Goal: Navigation & Orientation: Find specific page/section

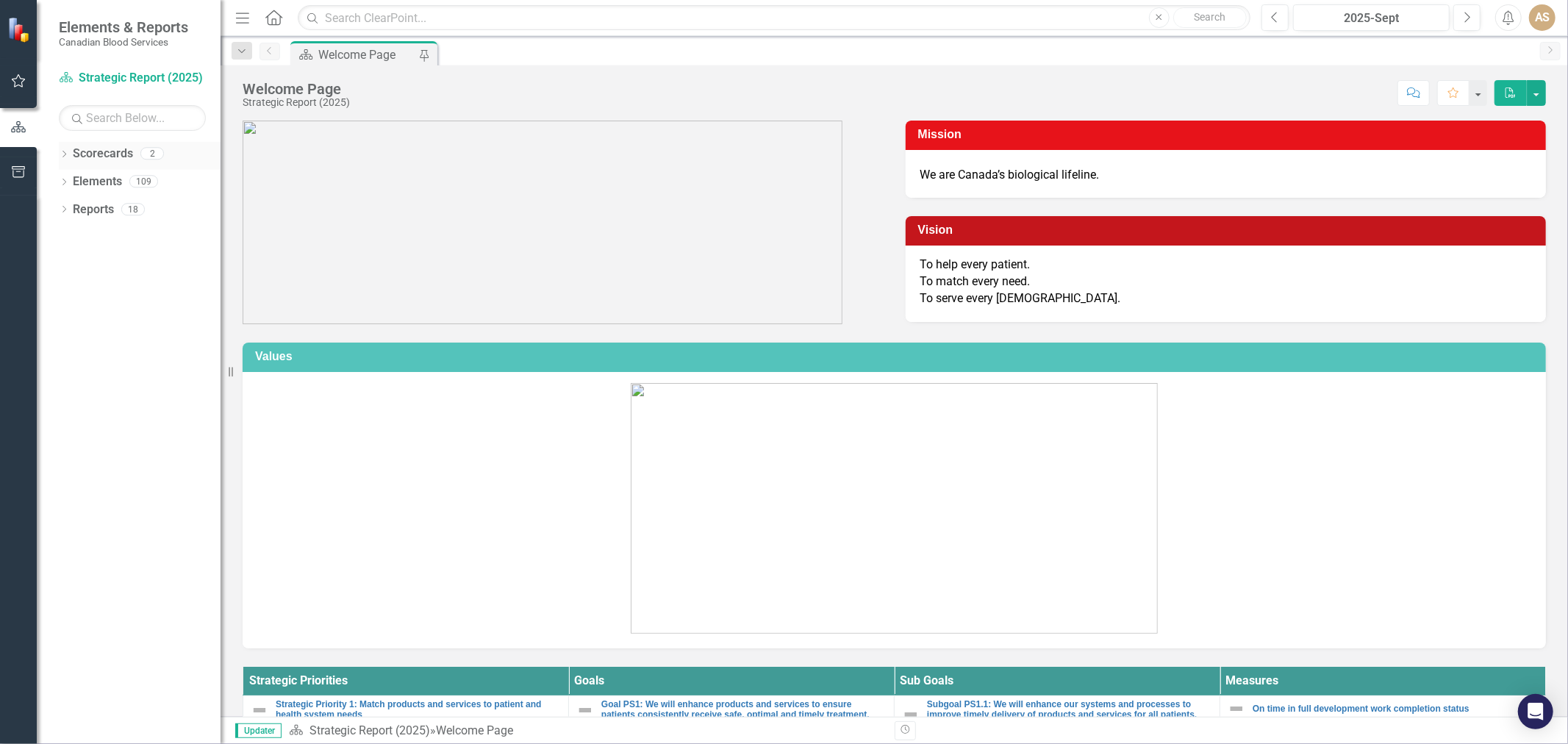
click at [63, 155] on icon "Dropdown" at bounding box center [63, 155] width 10 height 8
click at [118, 177] on link "Strategic Report (2025)" at bounding box center [150, 181] width 140 height 17
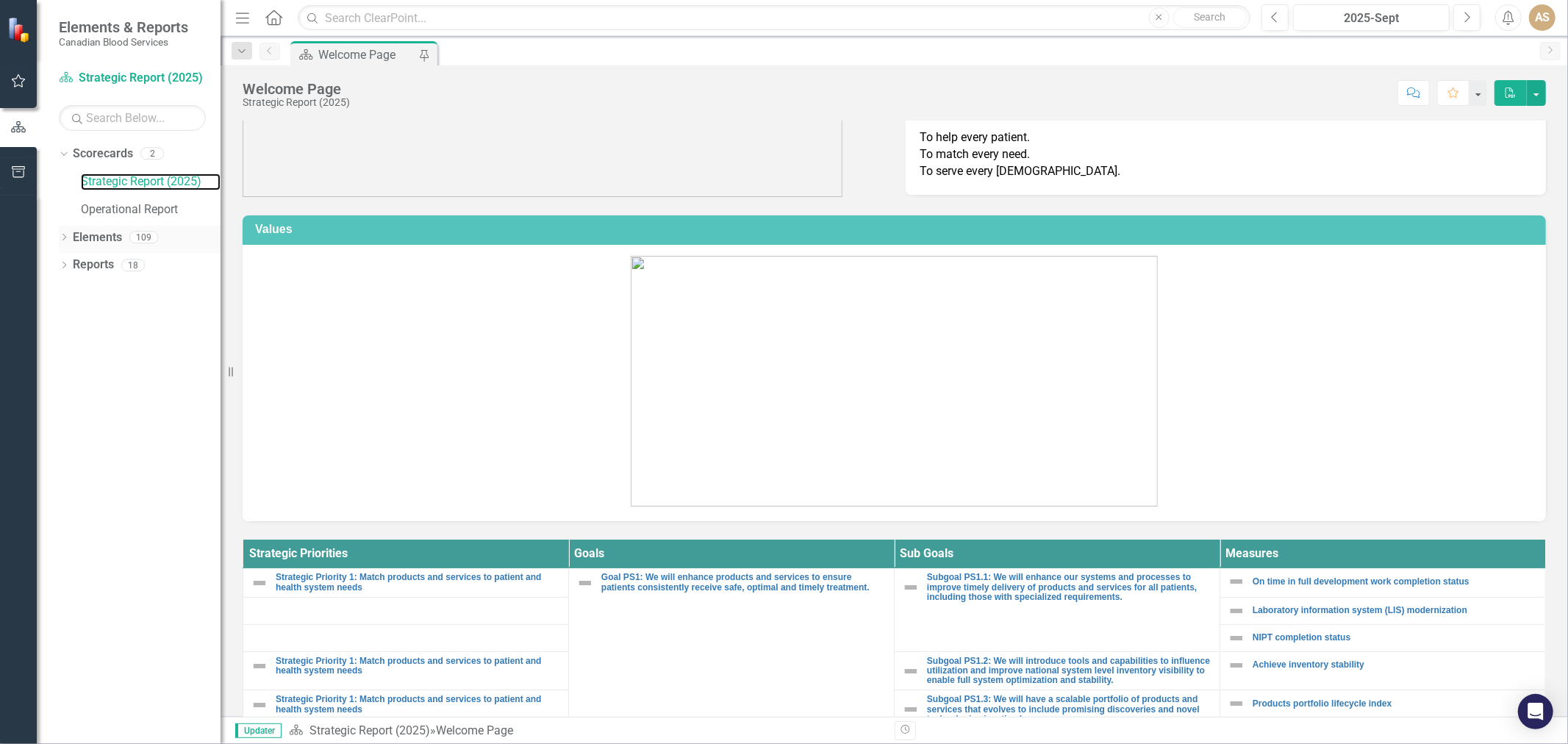
scroll to position [55, 0]
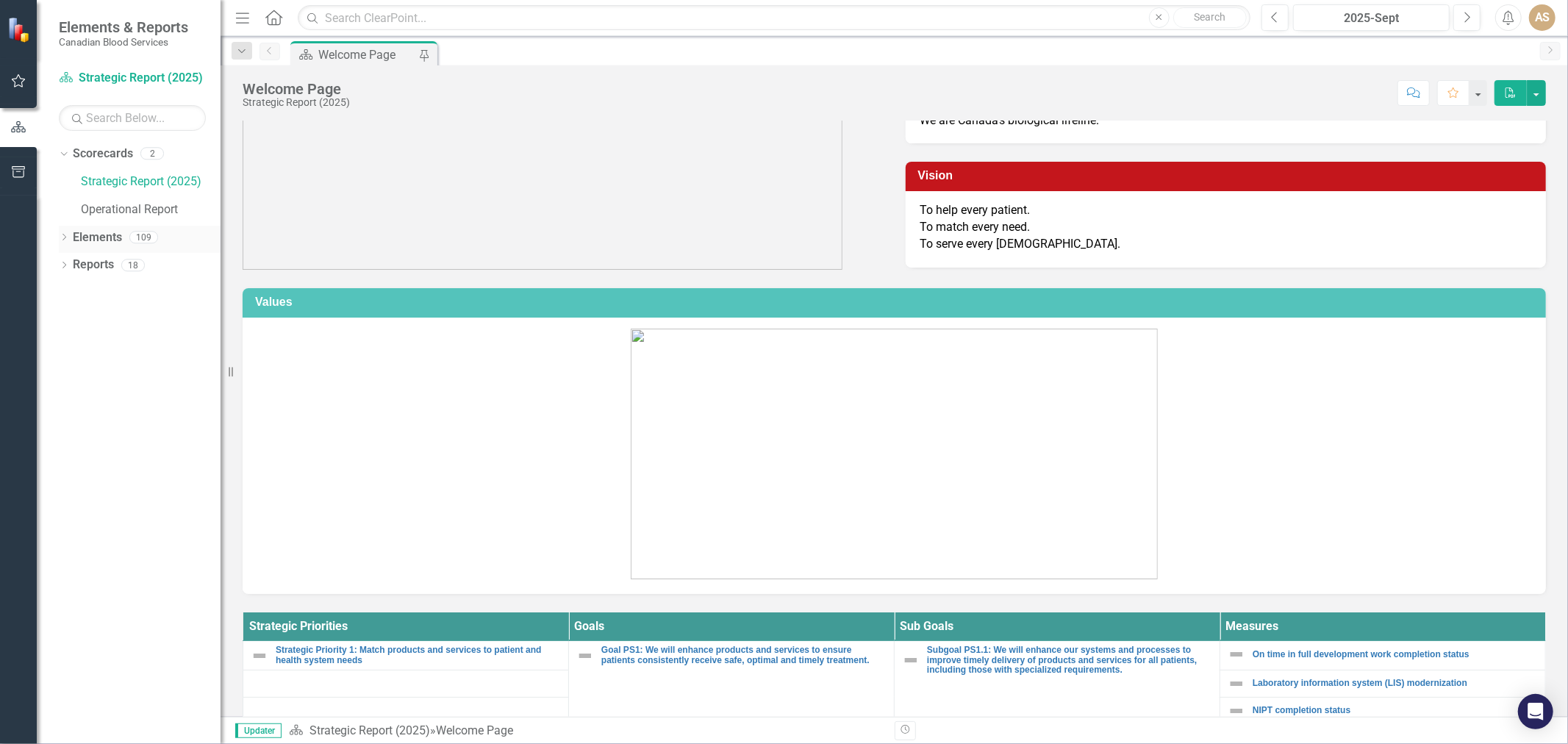
click at [59, 238] on icon "Dropdown" at bounding box center [63, 238] width 10 height 8
click at [74, 315] on div "Dropdown Sub Goals Sub Goals 41" at bounding box center [143, 322] width 154 height 28
click at [72, 321] on icon "Dropdown" at bounding box center [71, 322] width 10 height 8
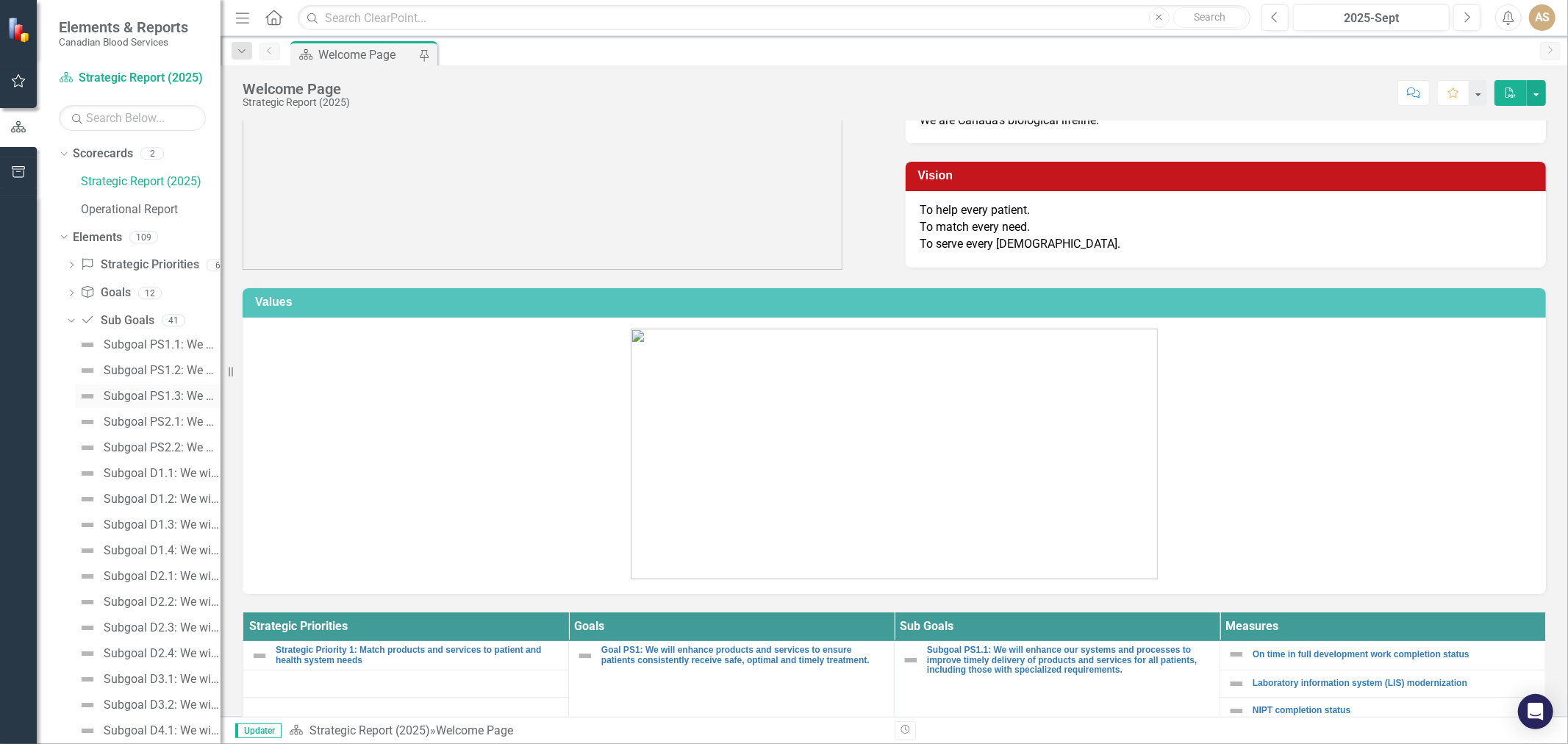
click at [141, 399] on div "Subgoal PS1.3: We will have a scalable portfolio of products and services that …" at bounding box center [162, 397] width 117 height 13
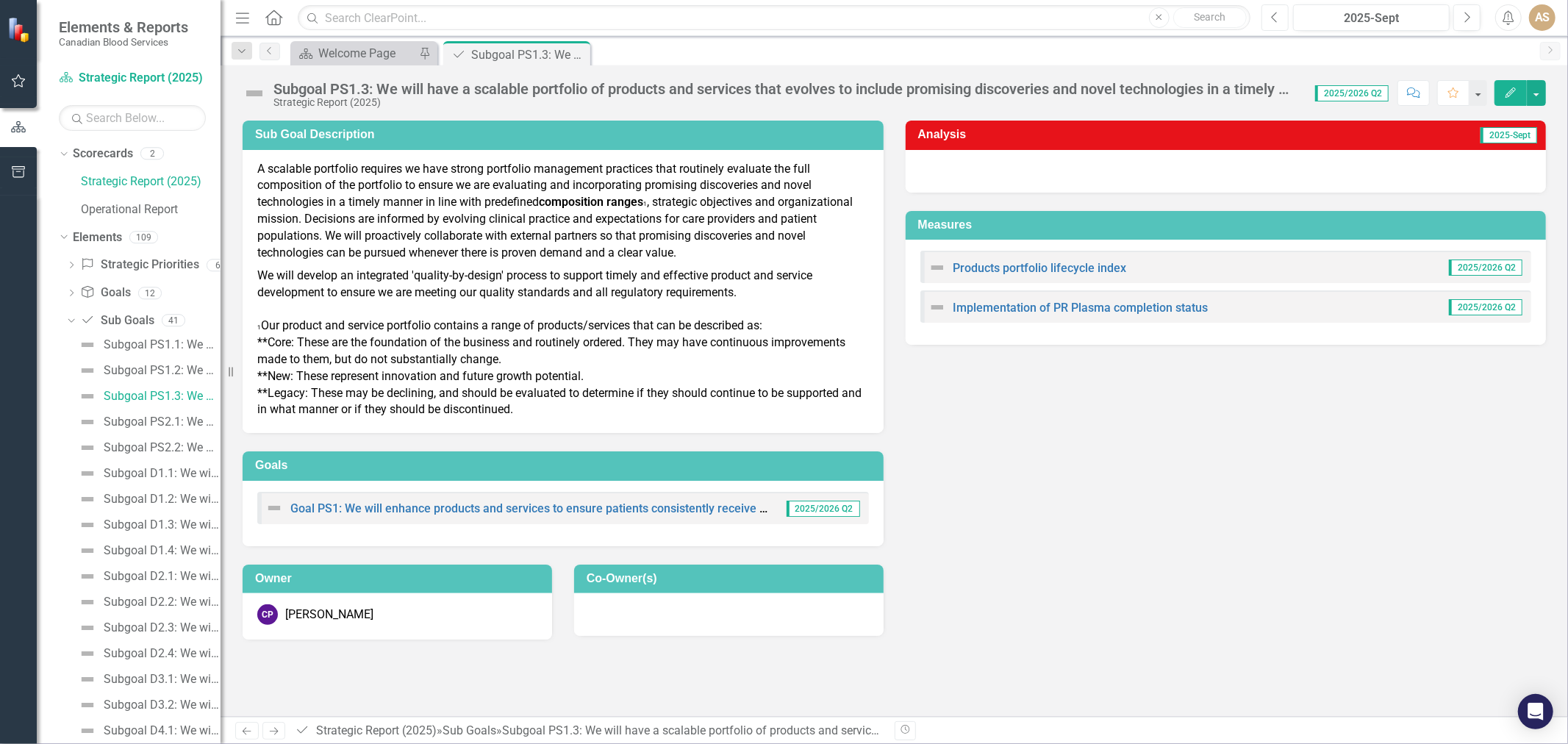
click at [1277, 11] on icon "Previous" at bounding box center [1275, 17] width 8 height 13
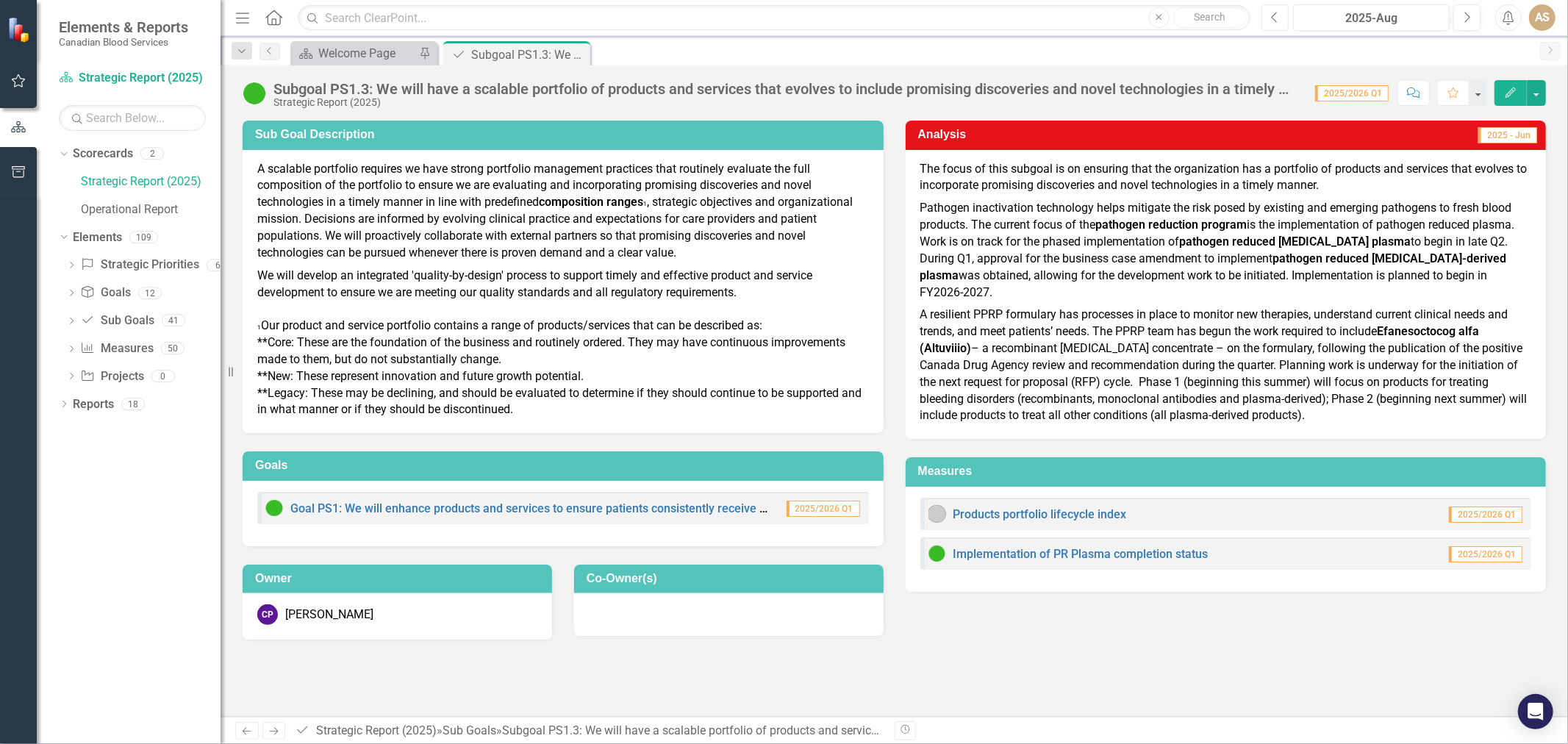
click at [1277, 11] on icon "Previous" at bounding box center [1275, 17] width 8 height 13
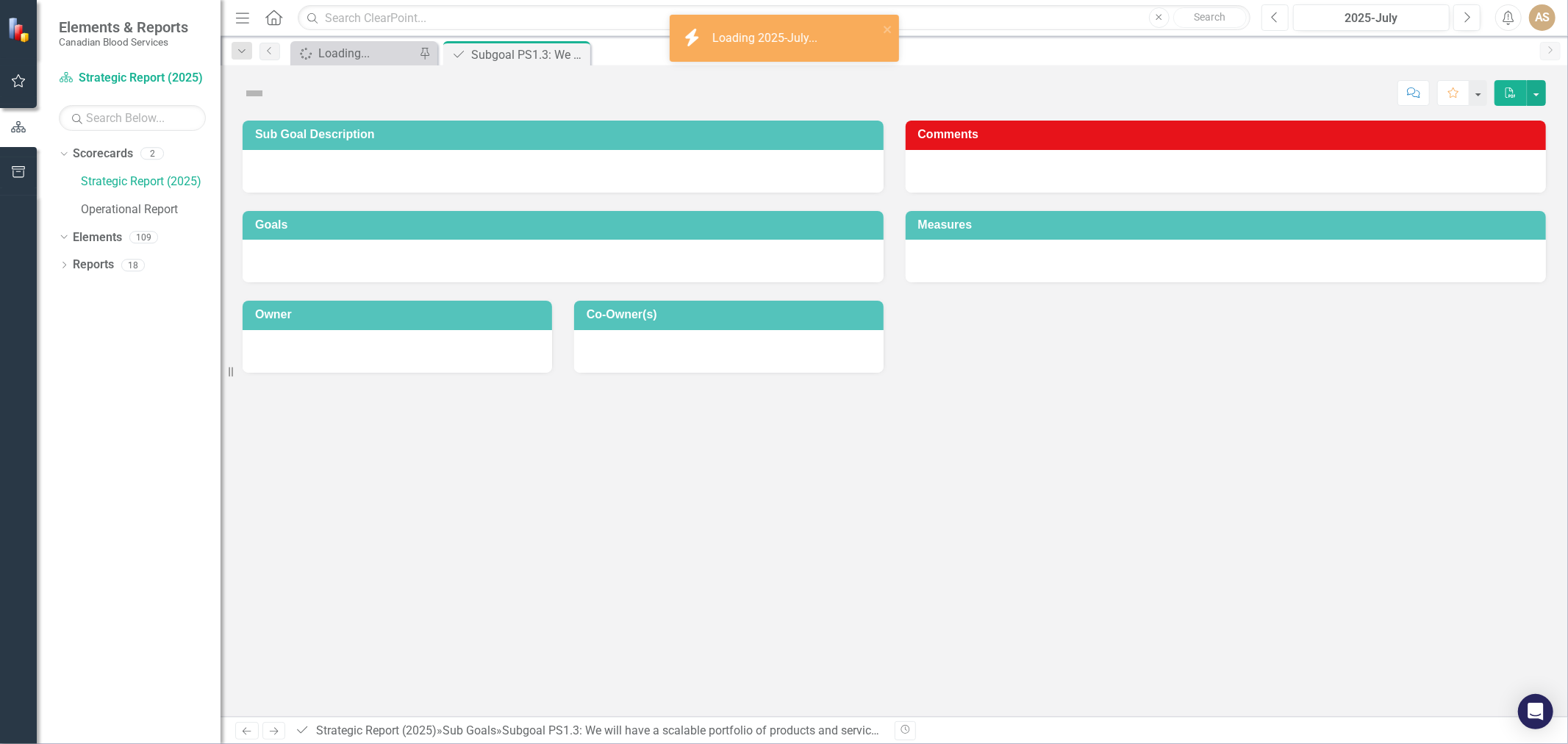
click at [1277, 11] on icon "Previous" at bounding box center [1275, 17] width 8 height 13
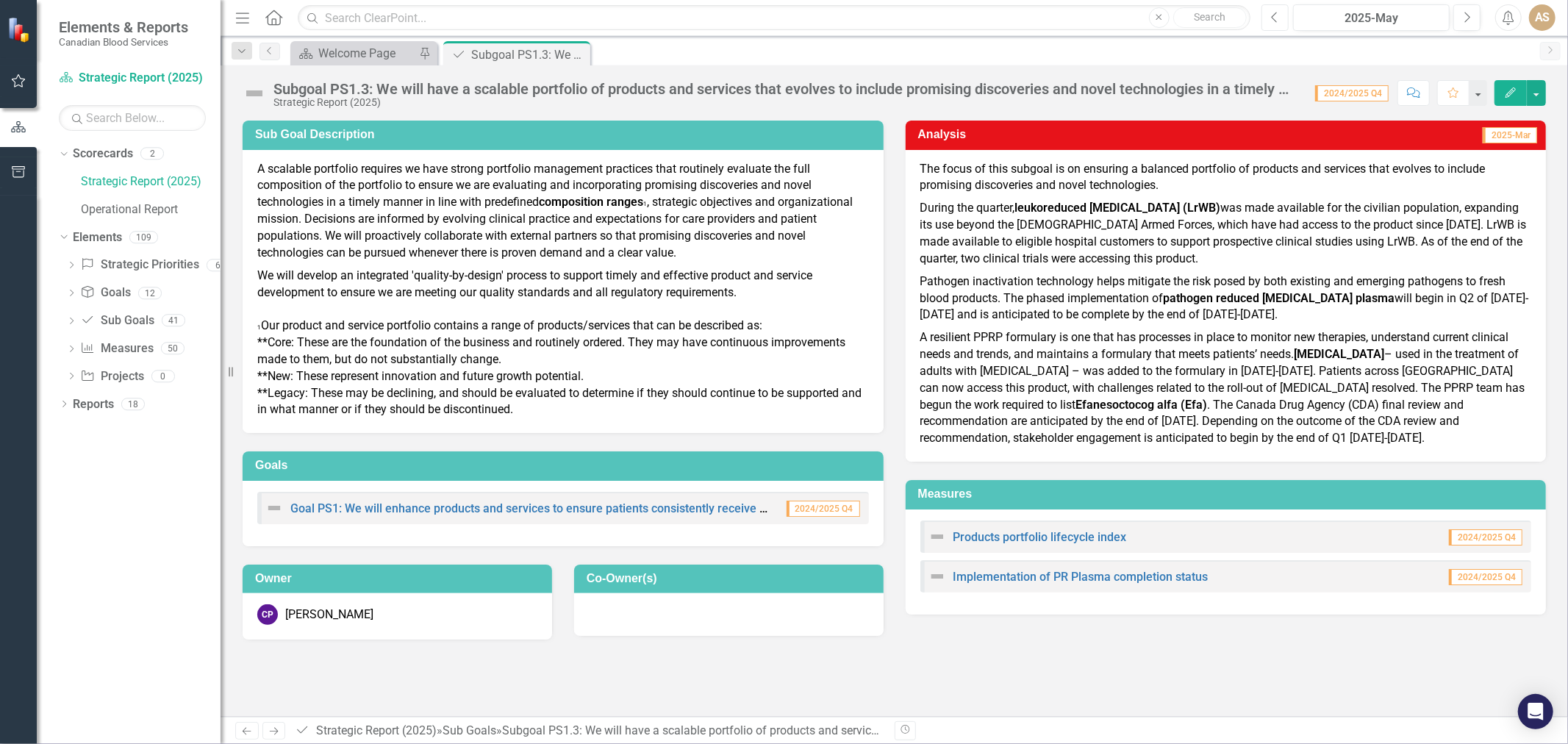
click at [1276, 24] on button "Previous" at bounding box center [1275, 17] width 27 height 26
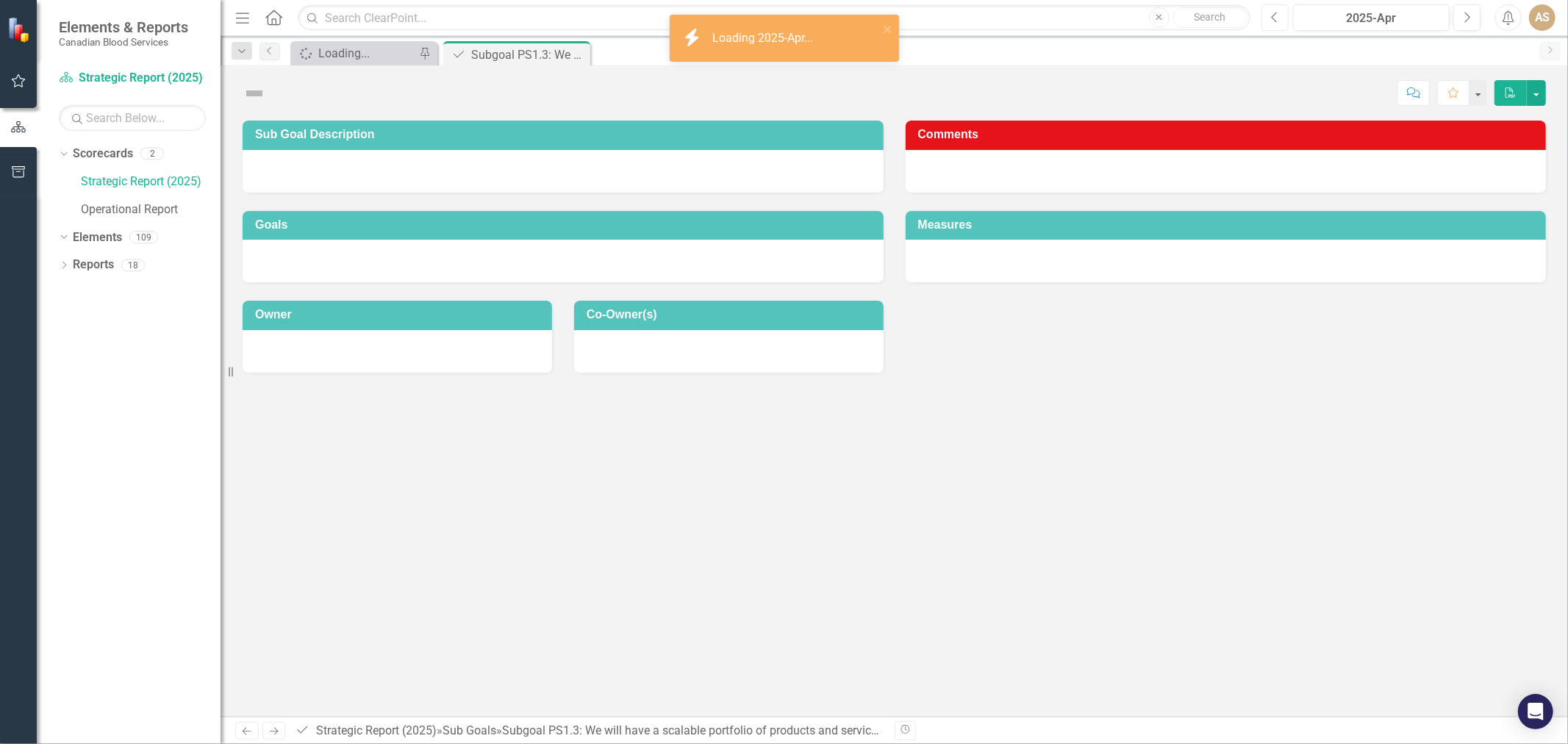
click at [1276, 24] on button "Previous" at bounding box center [1275, 17] width 27 height 26
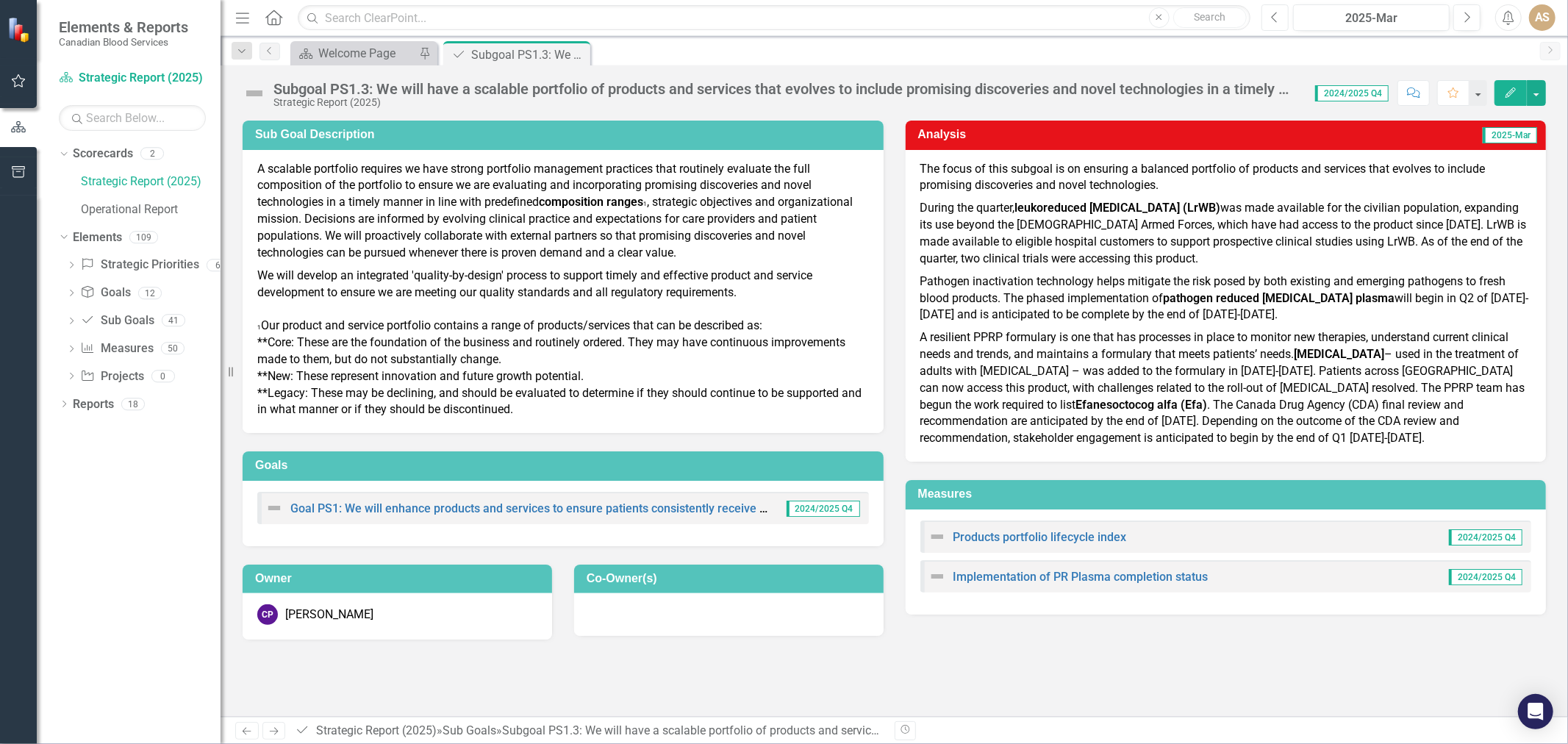
click at [1276, 24] on button "Previous" at bounding box center [1275, 17] width 27 height 26
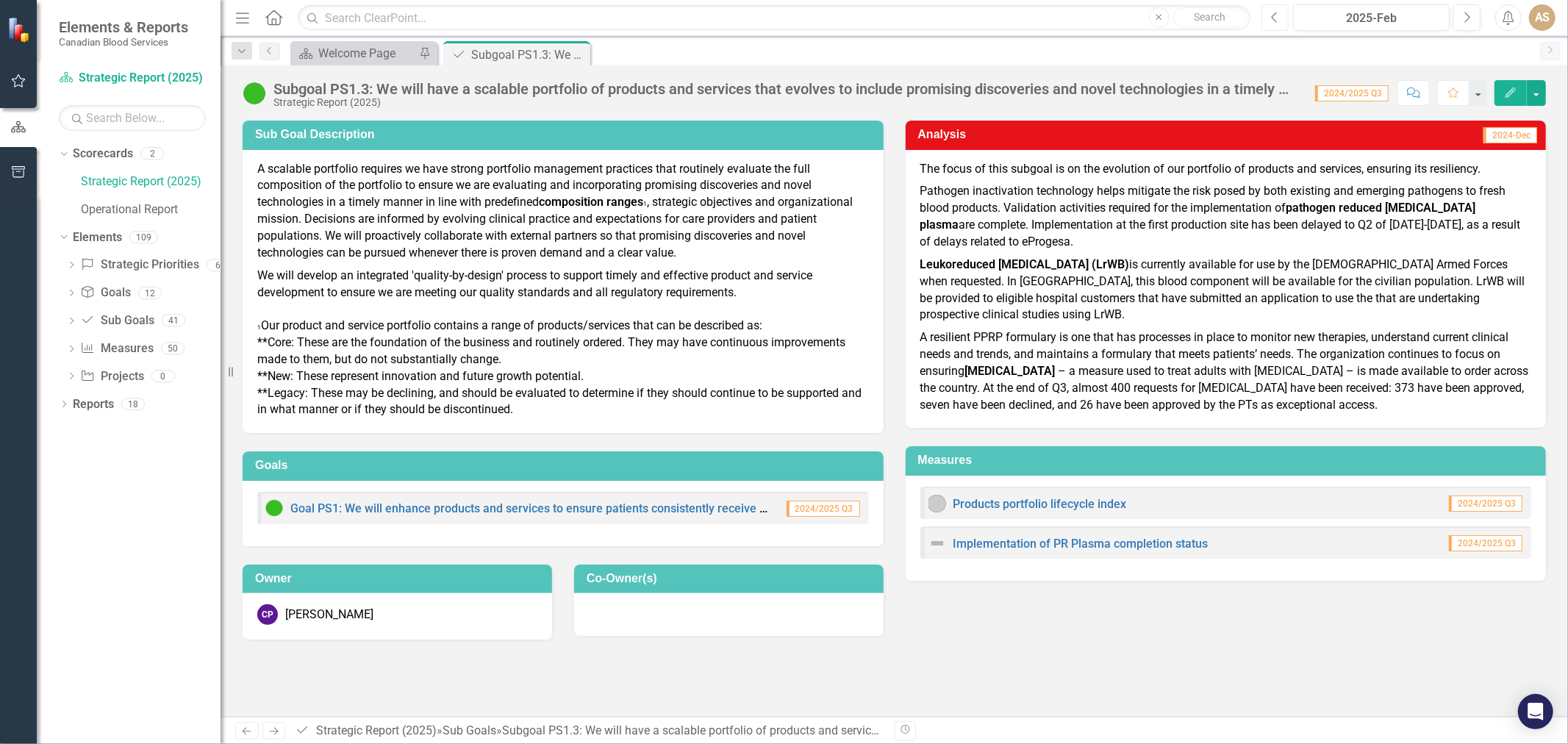
click at [1264, 11] on button "Previous" at bounding box center [1275, 17] width 27 height 26
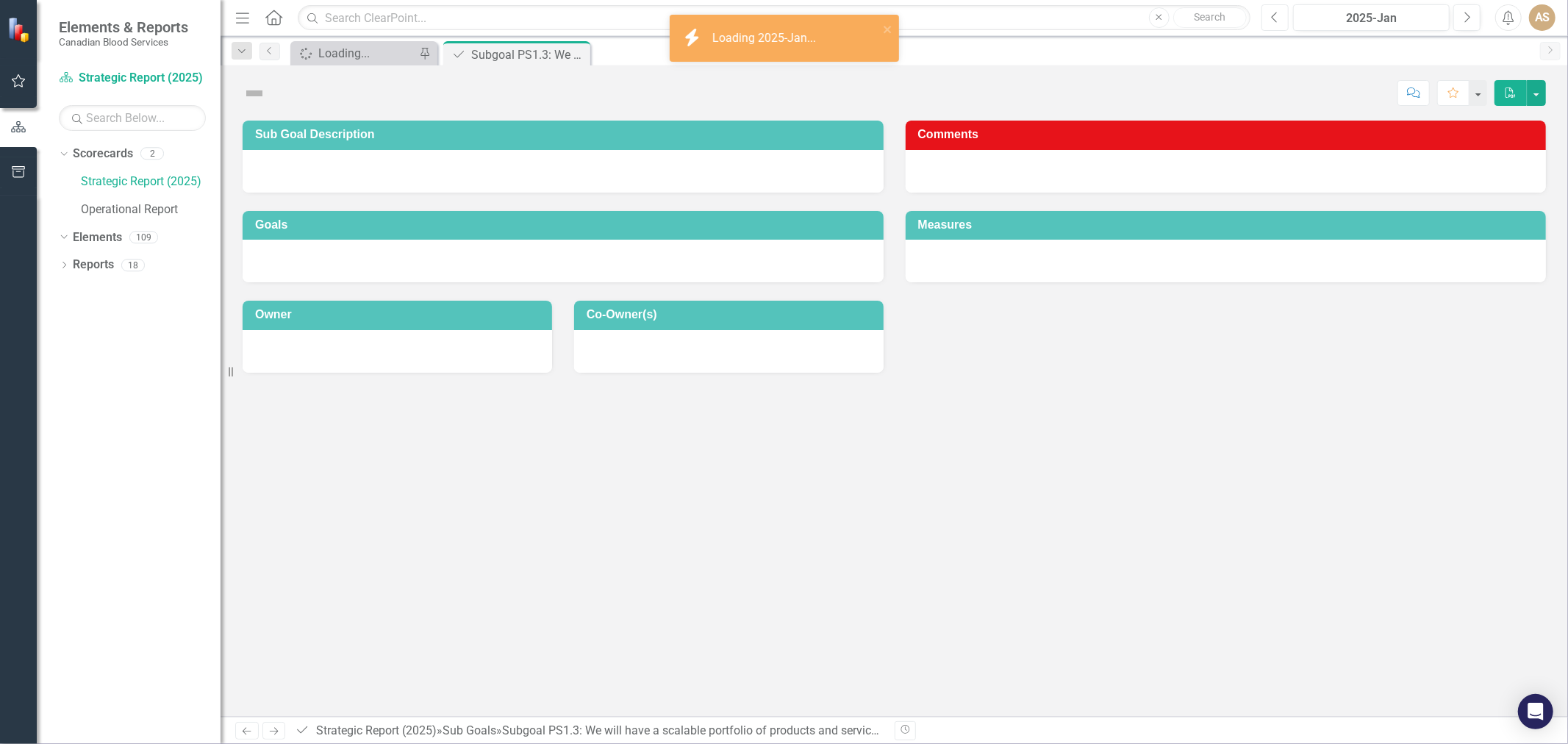
click at [1269, 15] on button "Previous" at bounding box center [1275, 17] width 27 height 26
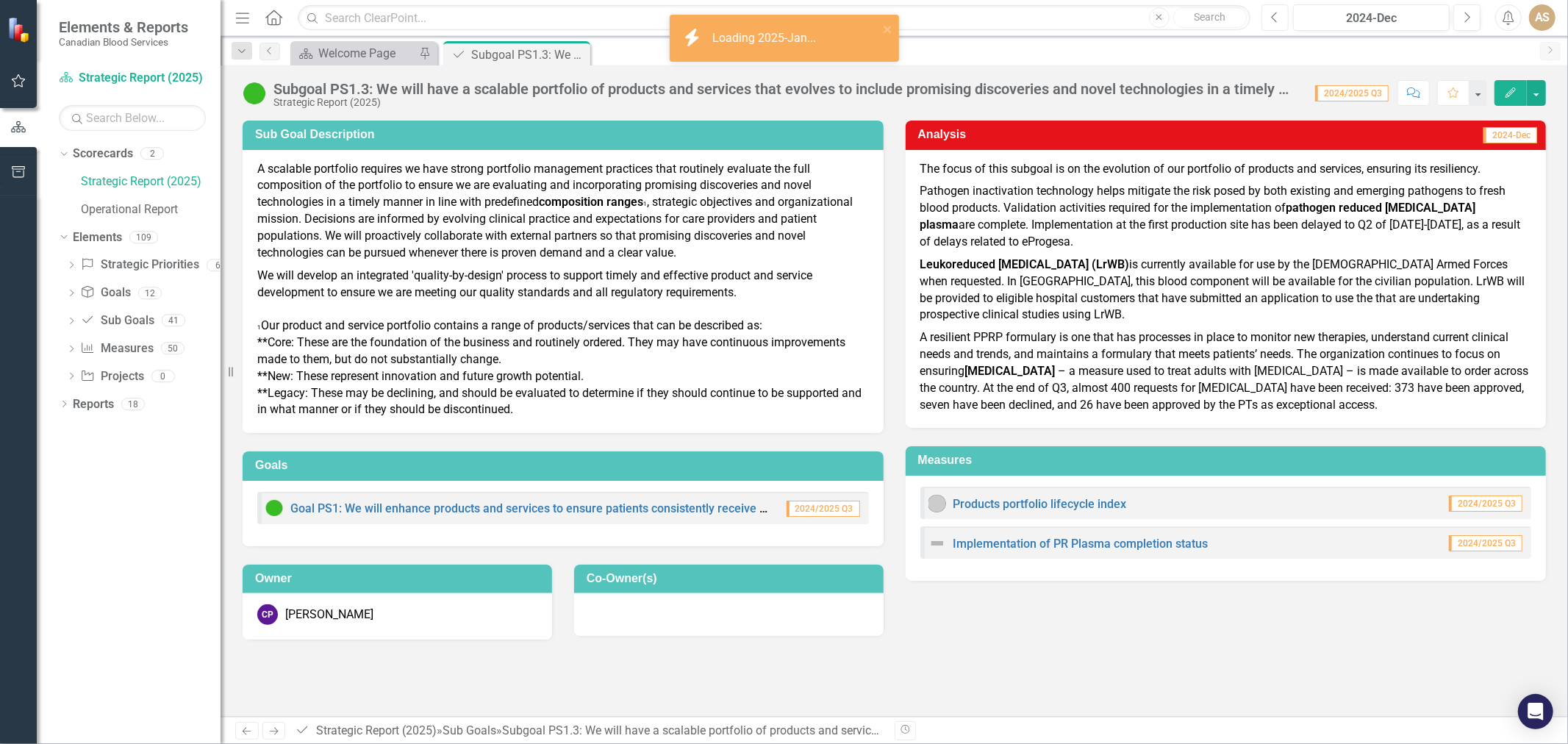
click at [1269, 15] on button "Previous" at bounding box center [1275, 17] width 27 height 26
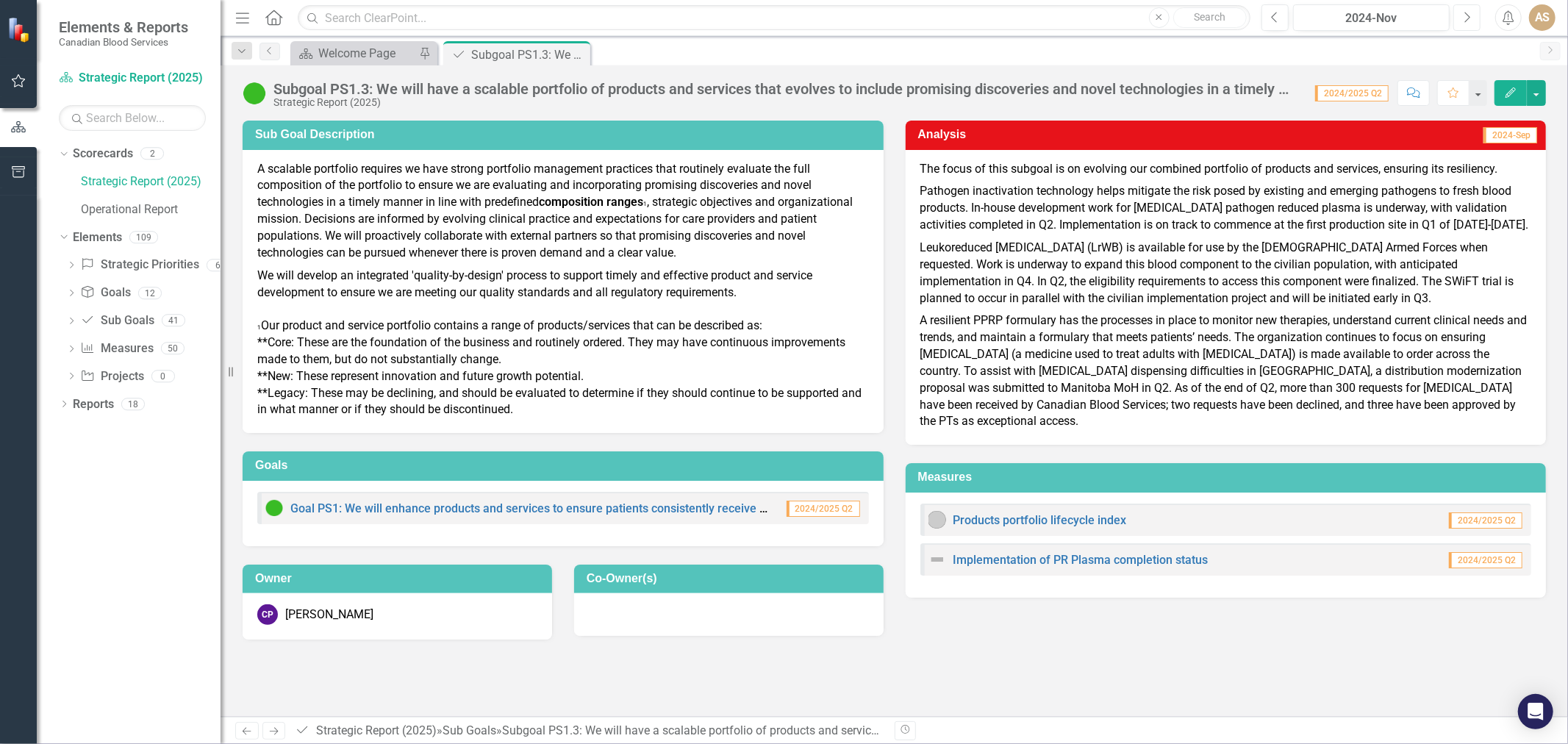
click at [1464, 16] on icon "Next" at bounding box center [1467, 17] width 8 height 13
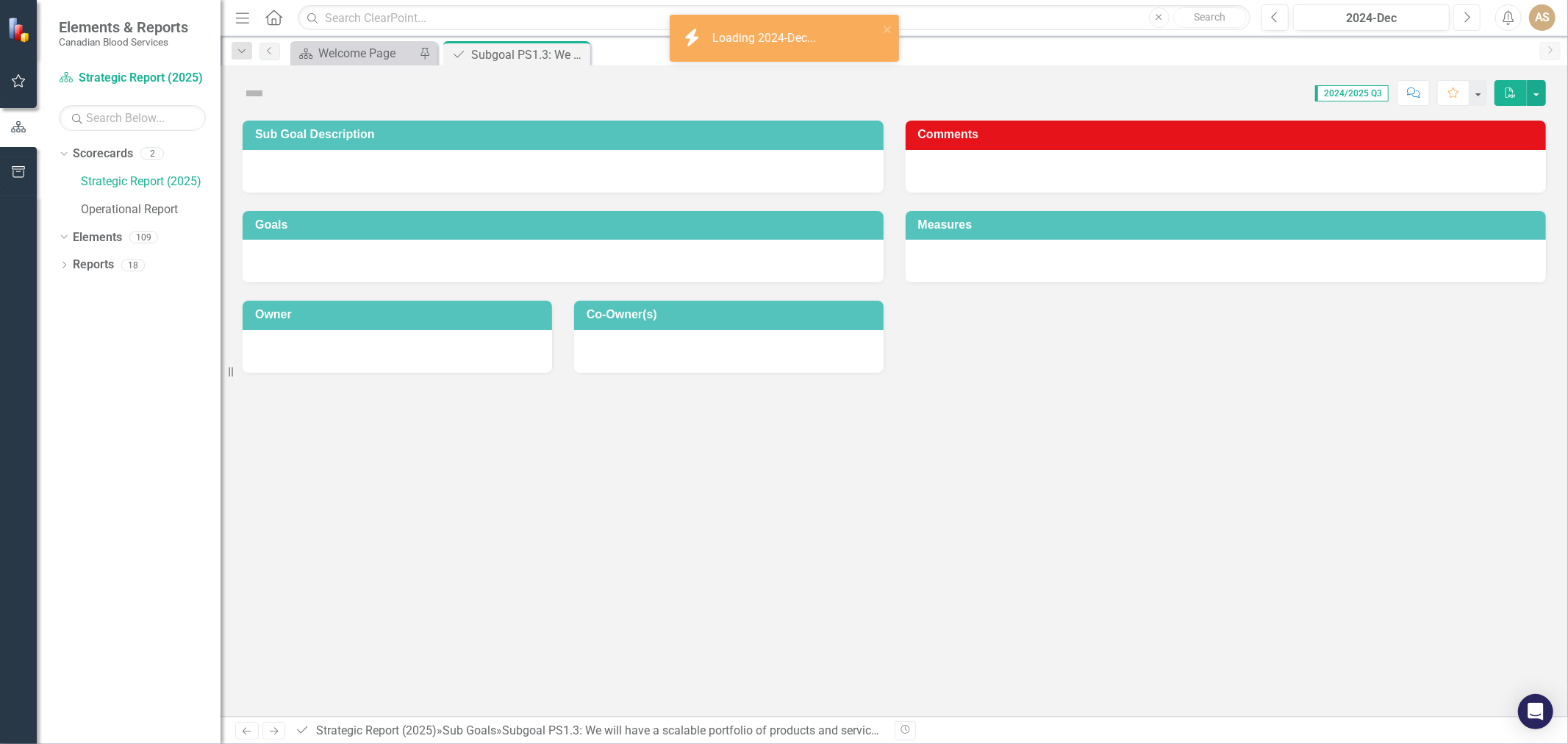
click at [1464, 16] on icon "Next" at bounding box center [1467, 17] width 8 height 13
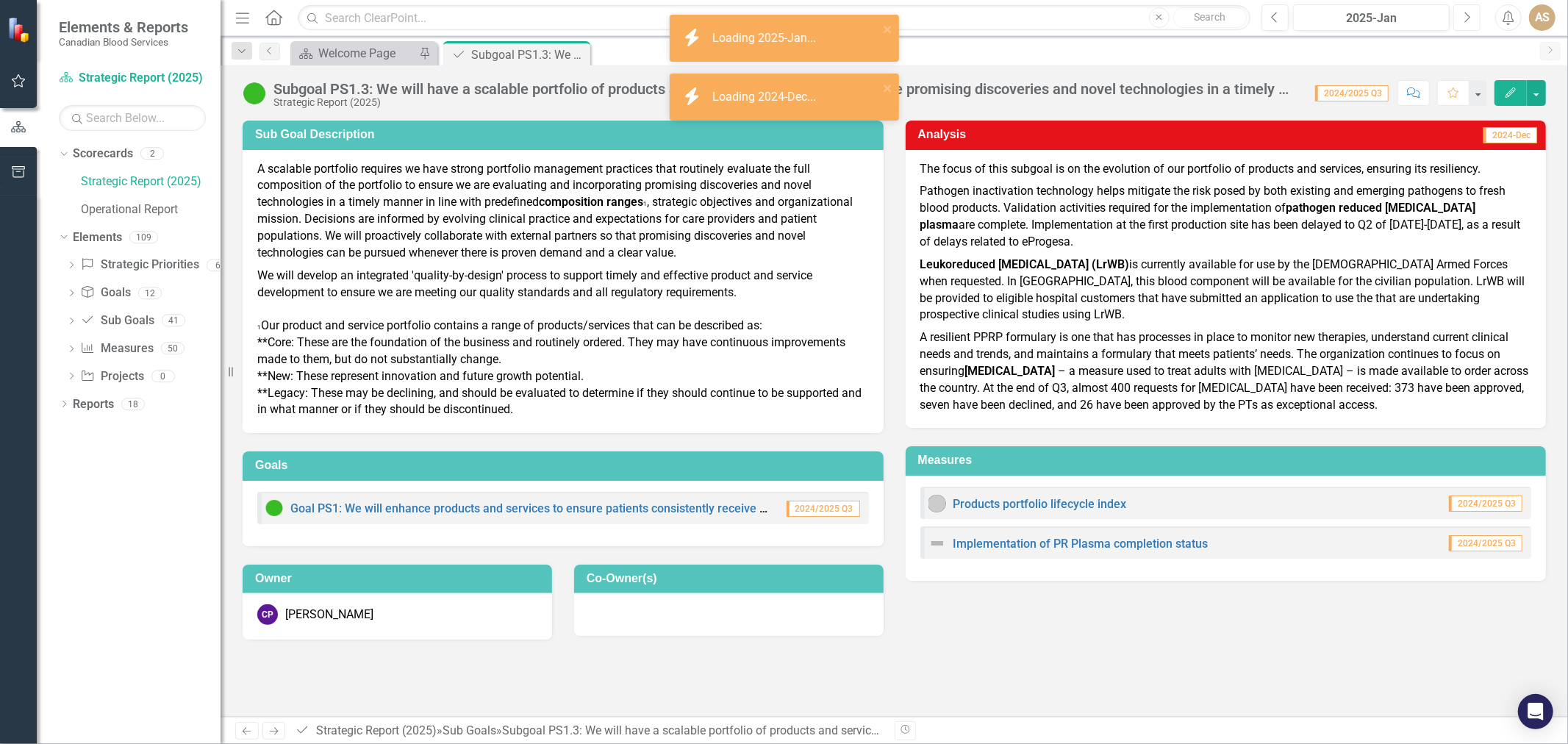
click at [1464, 16] on icon "Next" at bounding box center [1467, 17] width 8 height 13
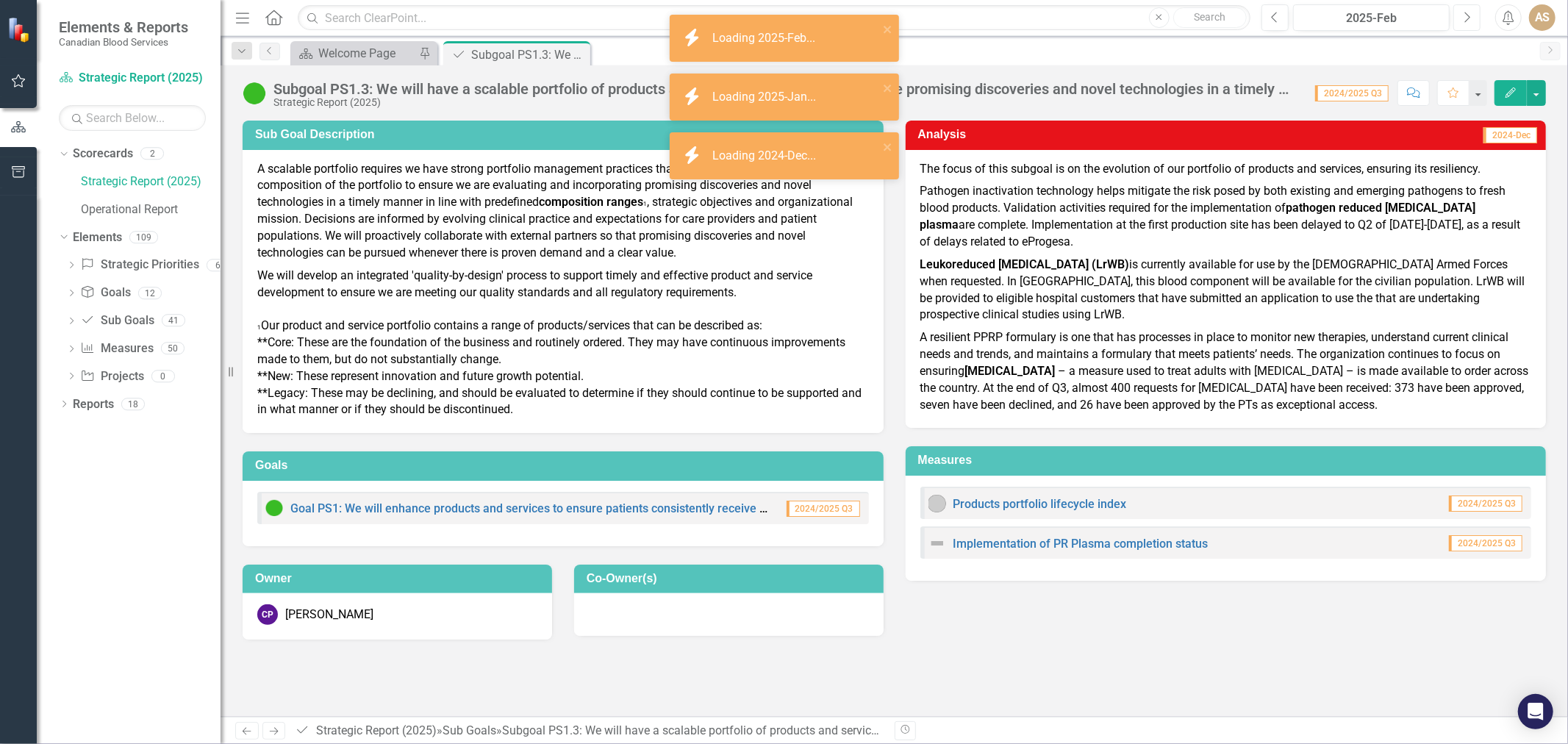
click at [1464, 16] on icon "Next" at bounding box center [1467, 17] width 8 height 13
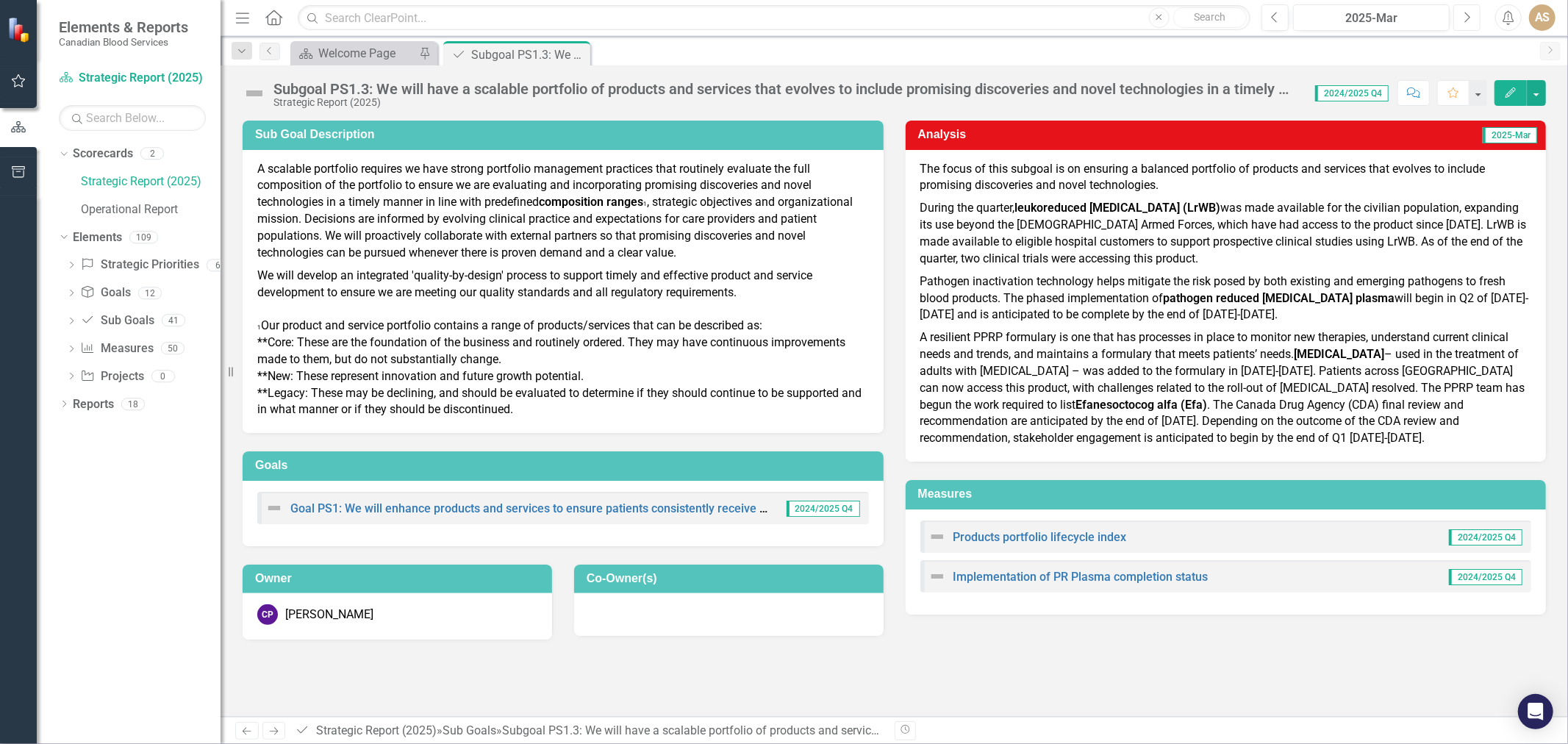
click at [1471, 7] on button "Next" at bounding box center [1467, 17] width 27 height 26
click at [1468, 11] on icon "Next" at bounding box center [1467, 17] width 8 height 13
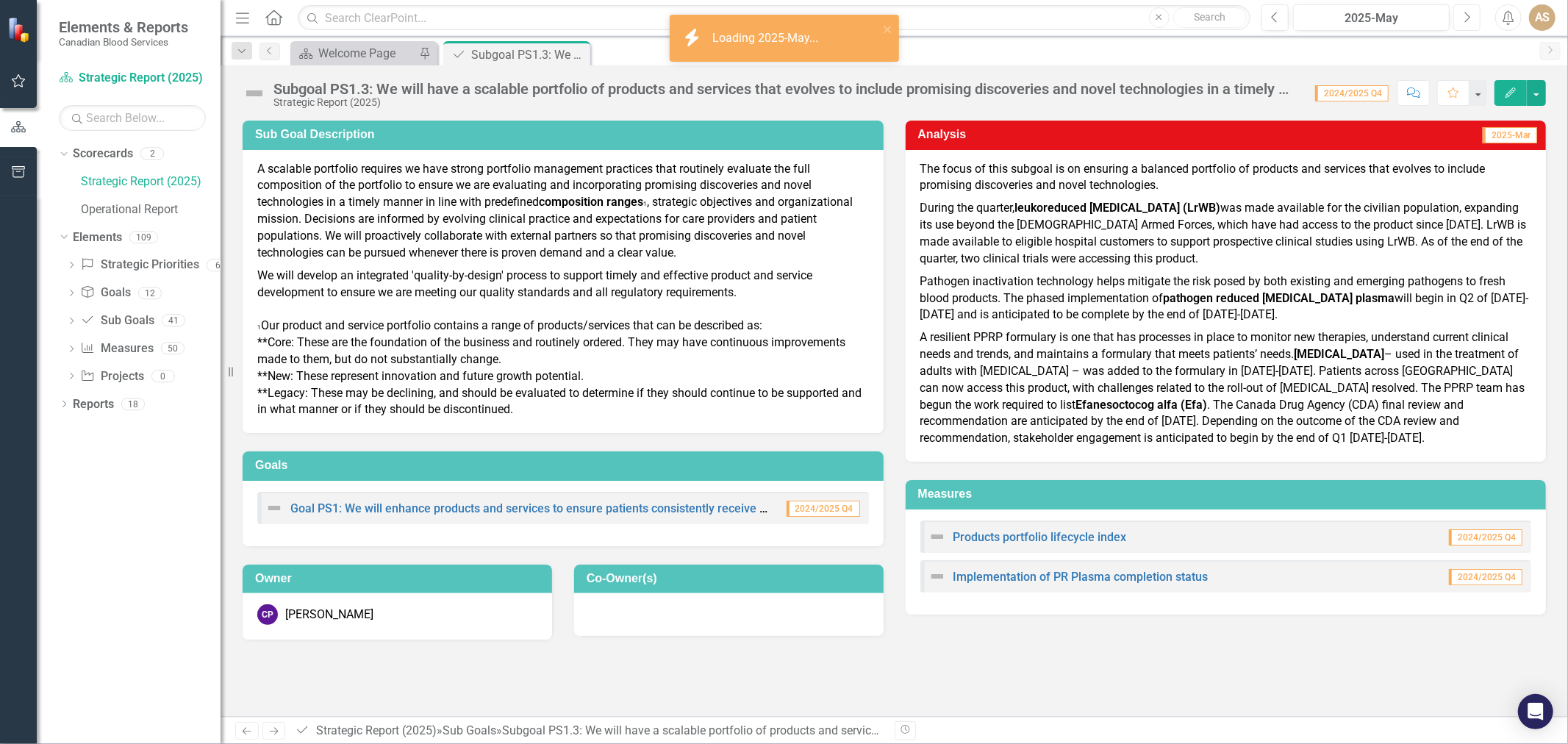
click at [1468, 11] on icon "Next" at bounding box center [1467, 17] width 8 height 13
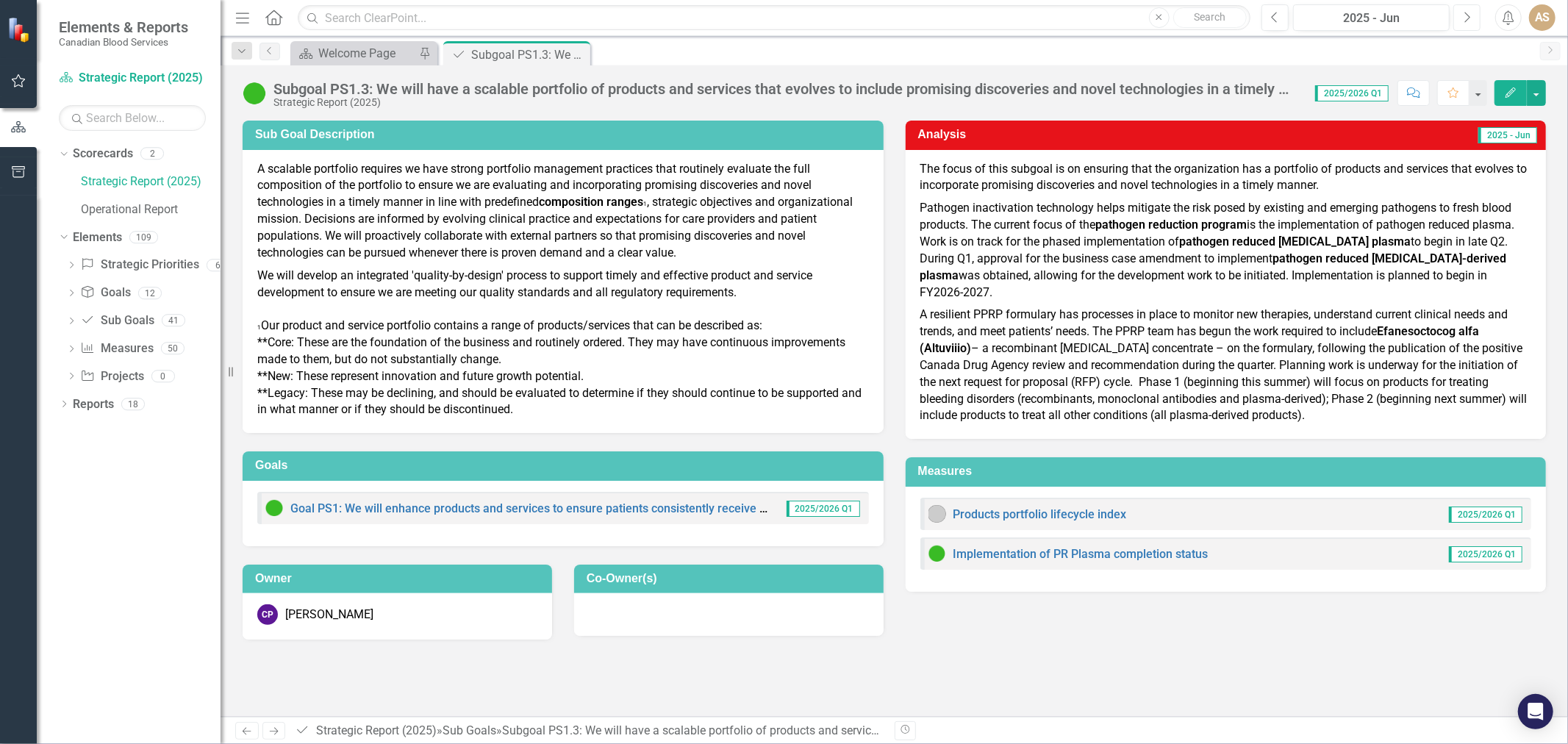
click at [1465, 13] on icon "Next" at bounding box center [1467, 17] width 8 height 13
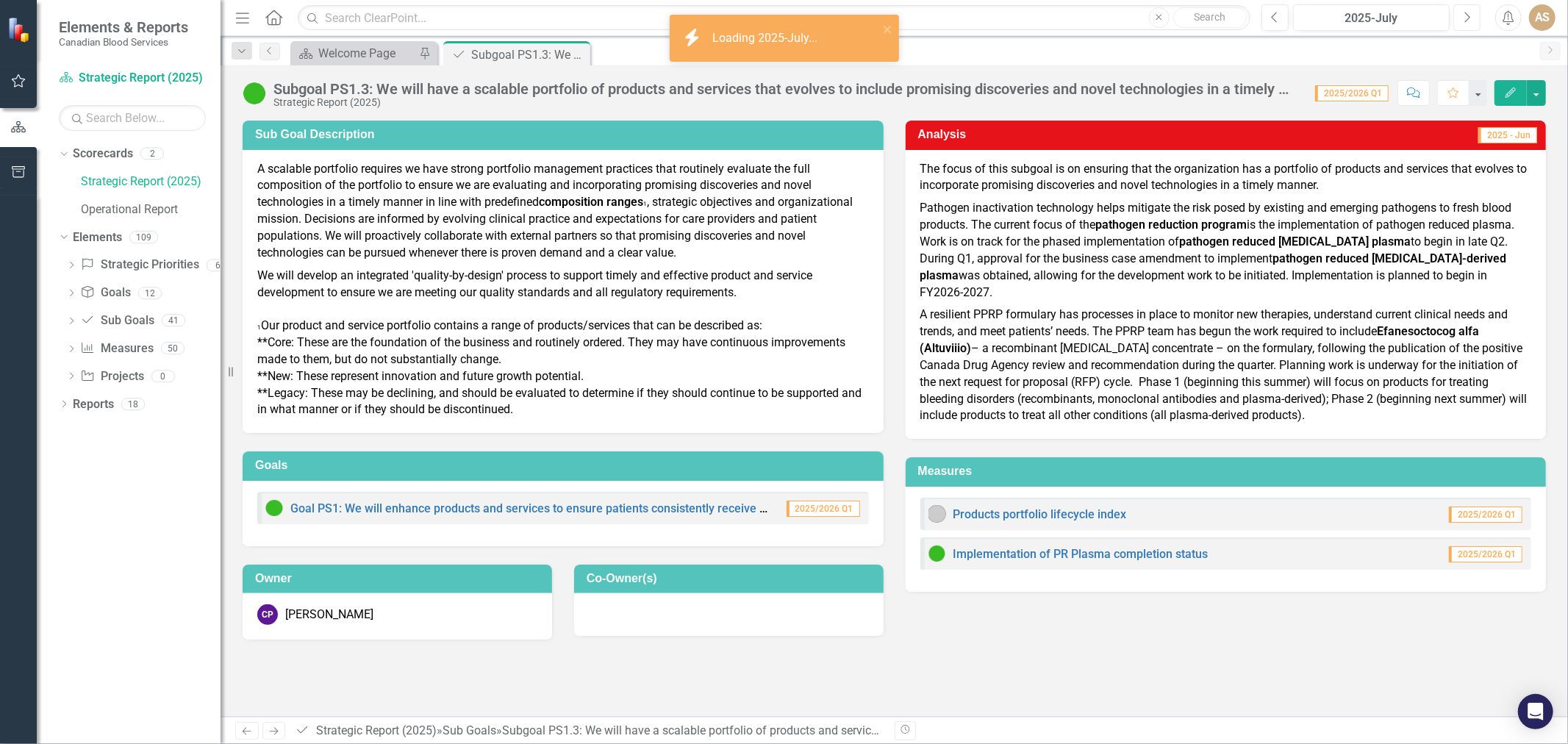
click at [1465, 13] on icon "Next" at bounding box center [1467, 17] width 8 height 13
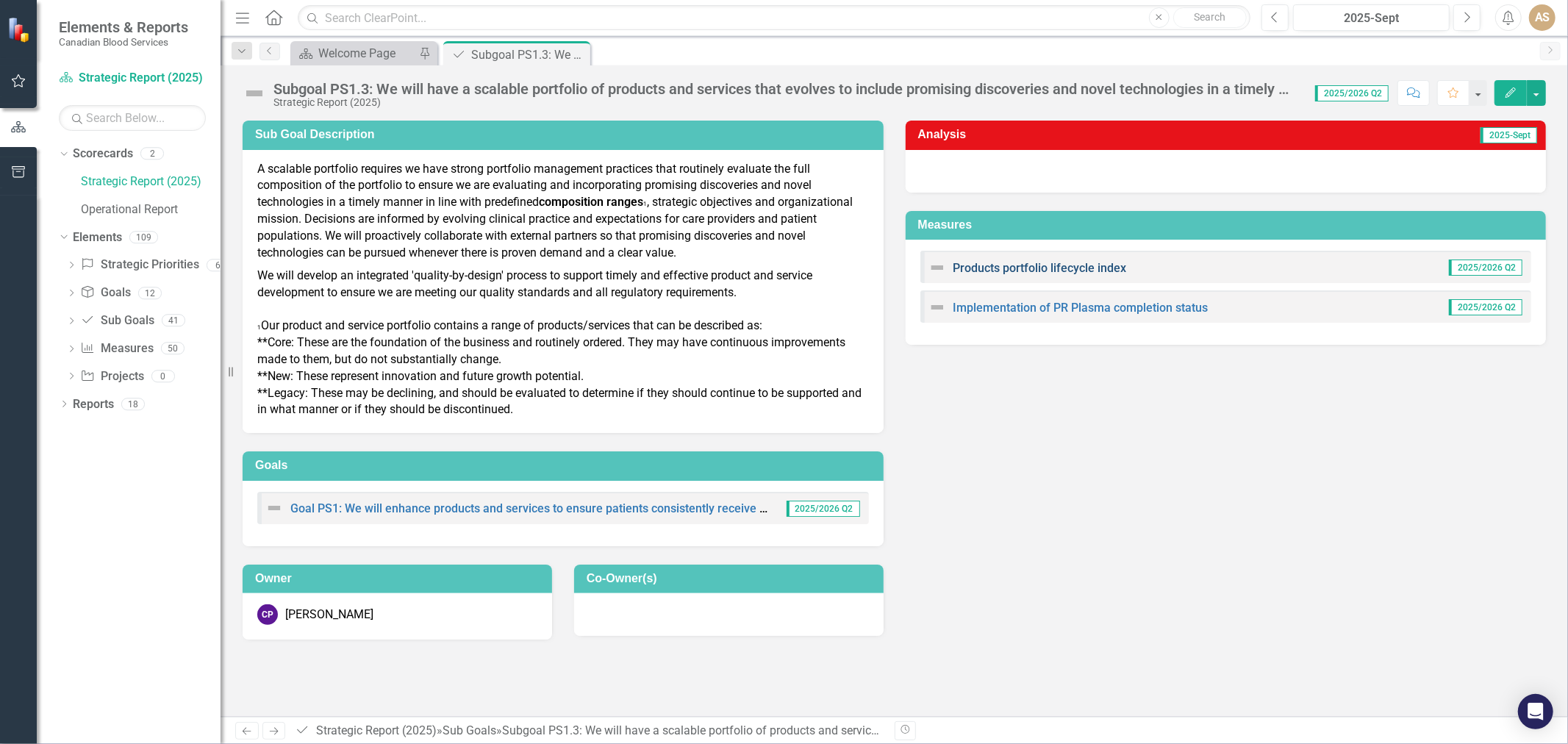
click at [1035, 270] on link "Products portfolio lifecycle index" at bounding box center [1040, 268] width 173 height 14
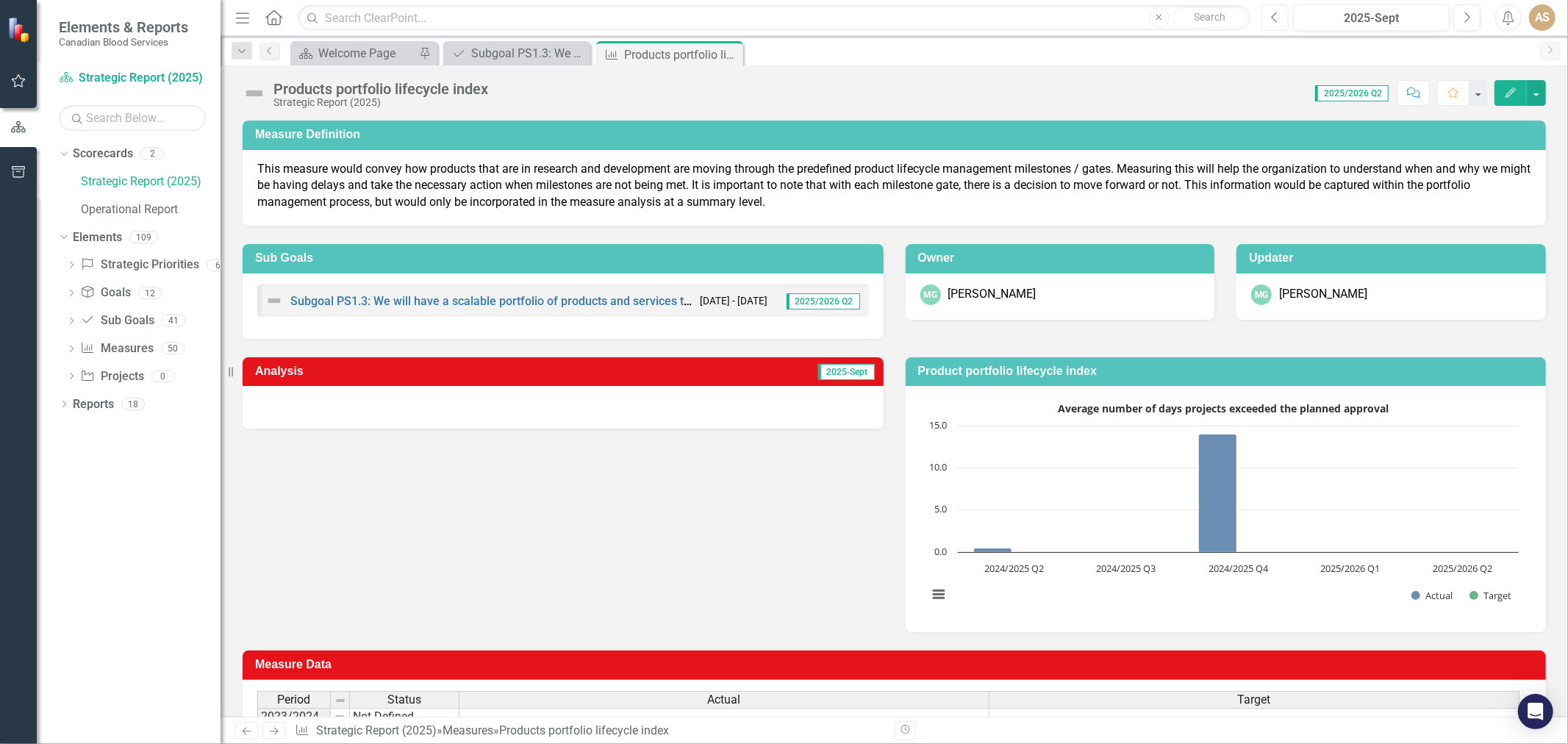
click at [1279, 17] on button "Previous" at bounding box center [1275, 17] width 27 height 26
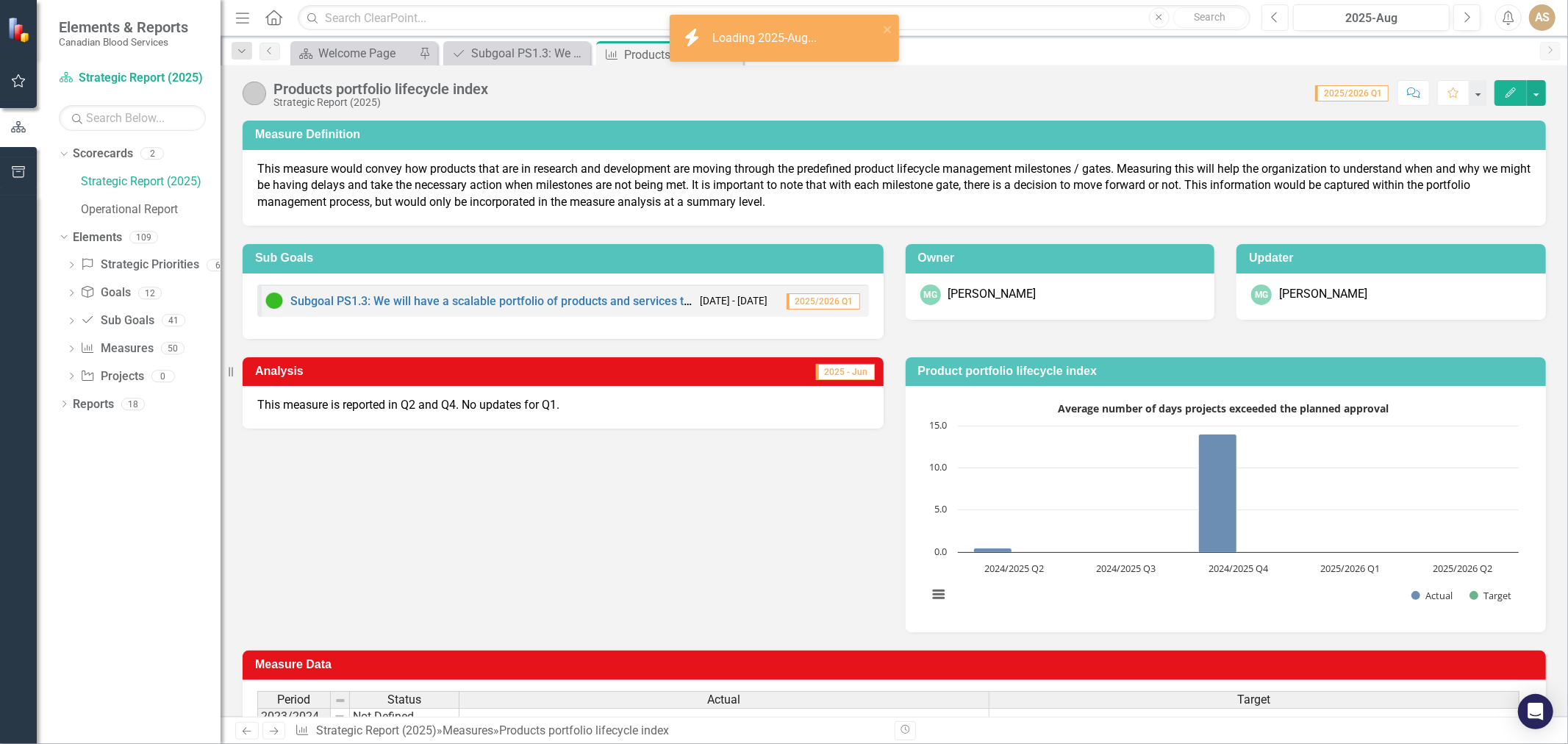
click at [1279, 17] on button "Previous" at bounding box center [1275, 17] width 27 height 26
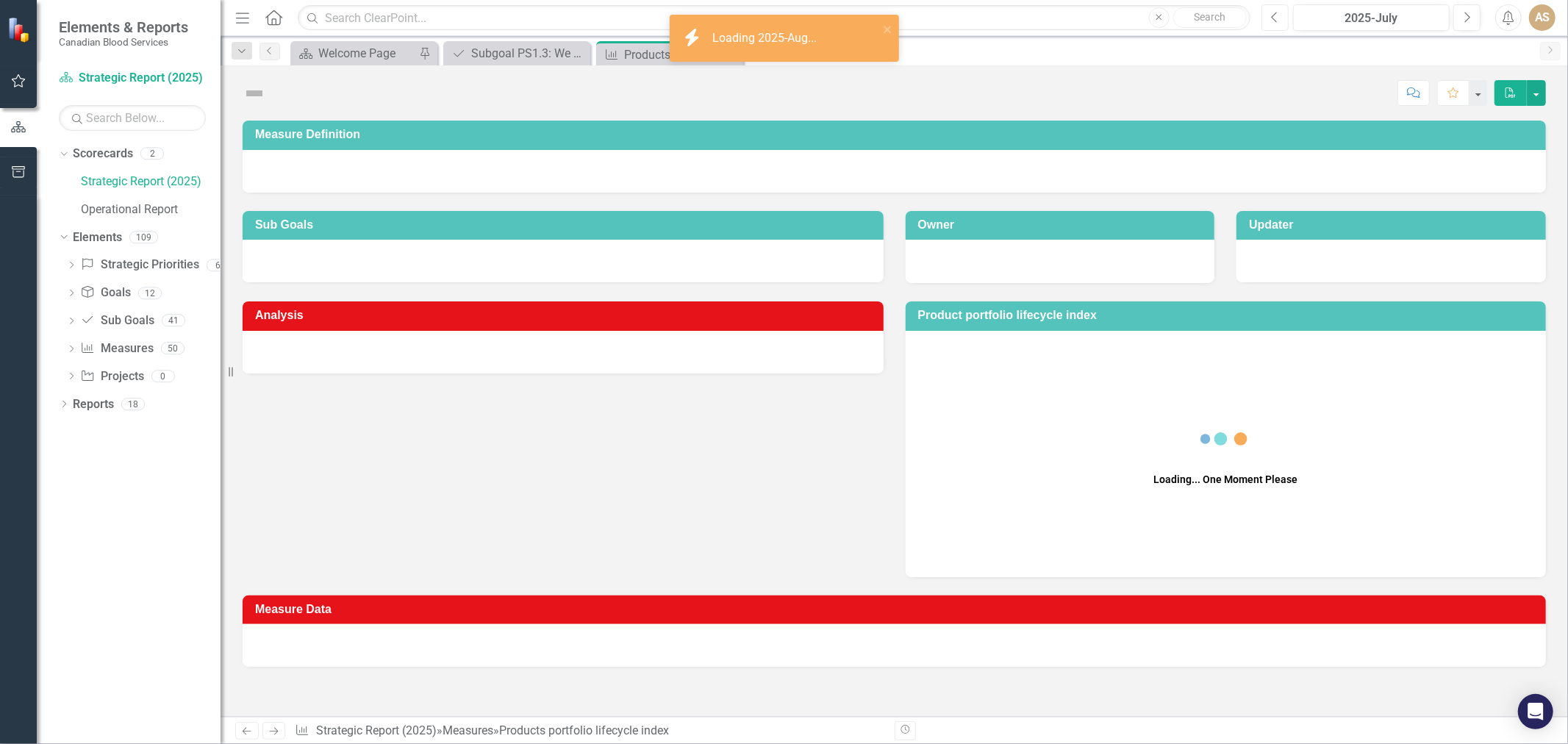
click at [1279, 17] on button "Previous" at bounding box center [1275, 17] width 27 height 26
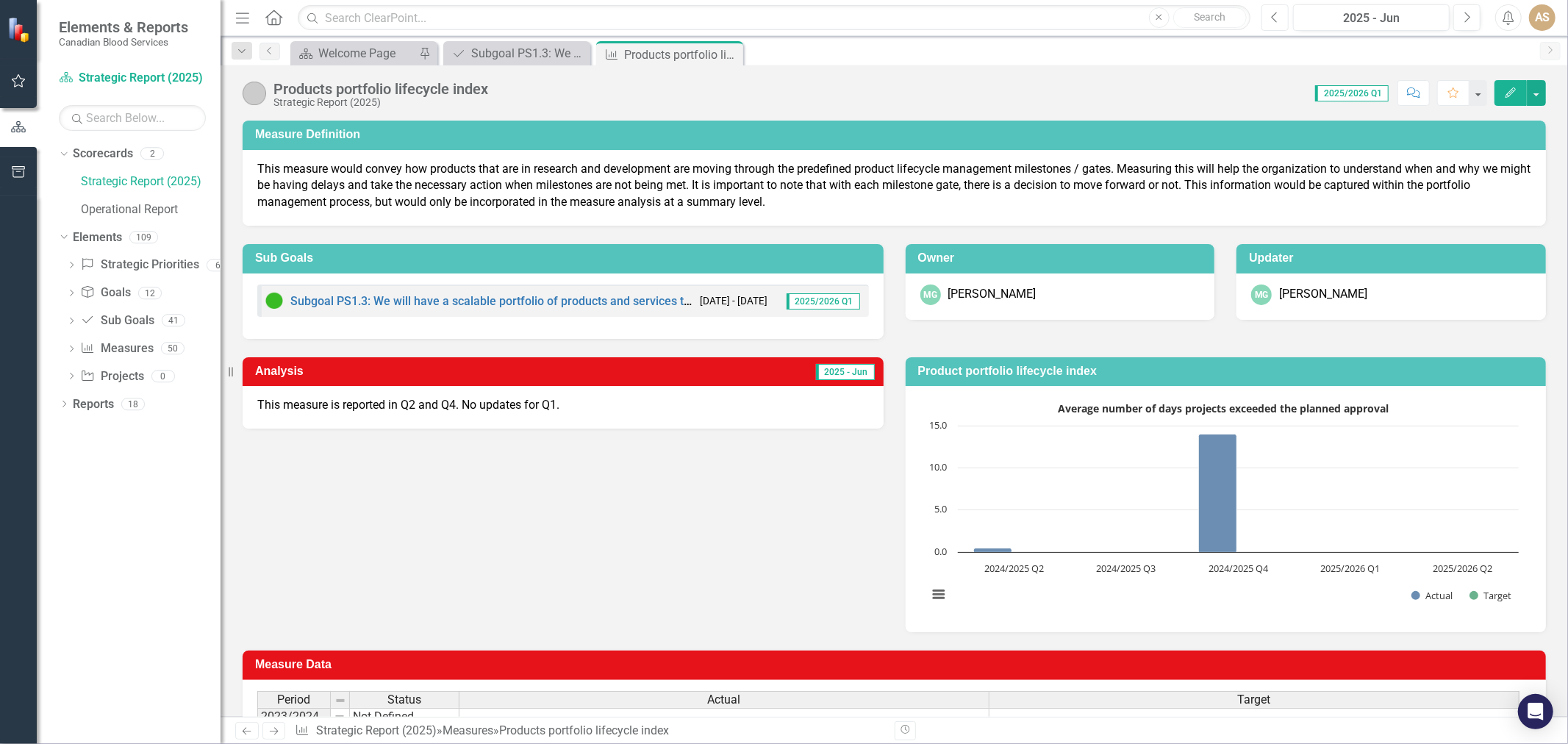
click at [1279, 17] on button "Previous" at bounding box center [1275, 17] width 27 height 26
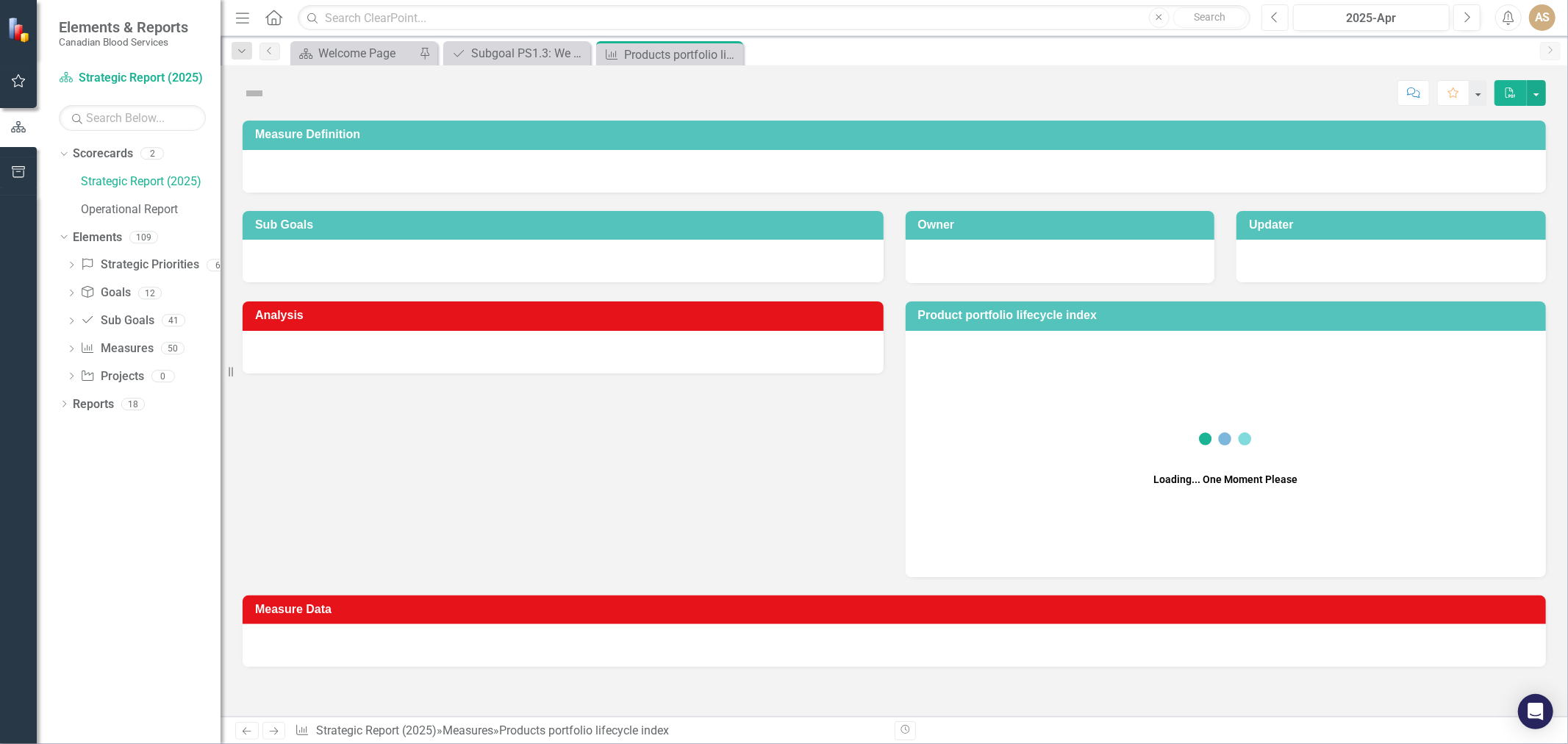
click at [1279, 17] on button "Previous" at bounding box center [1275, 17] width 27 height 26
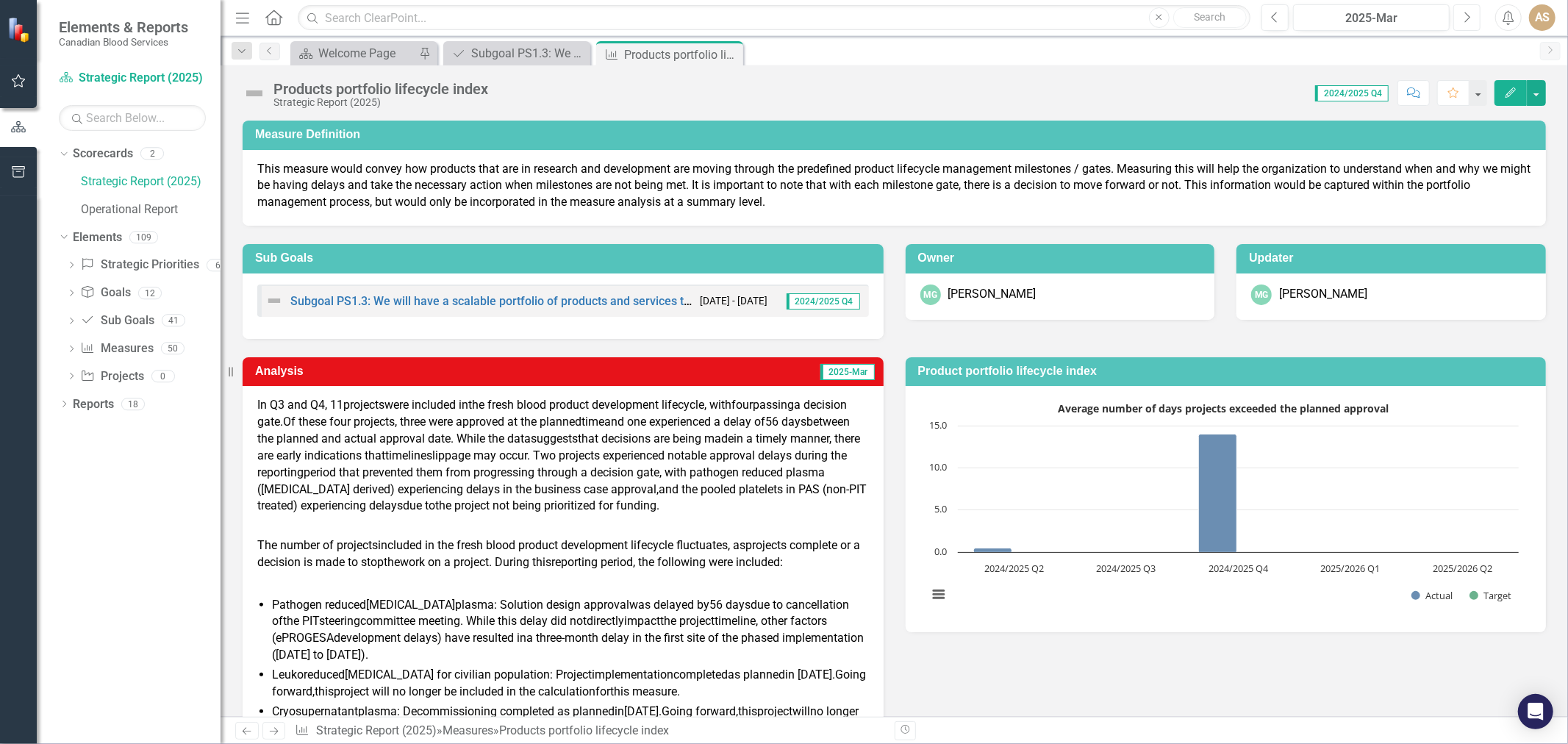
click at [1469, 17] on icon "button" at bounding box center [1468, 17] width 6 height 10
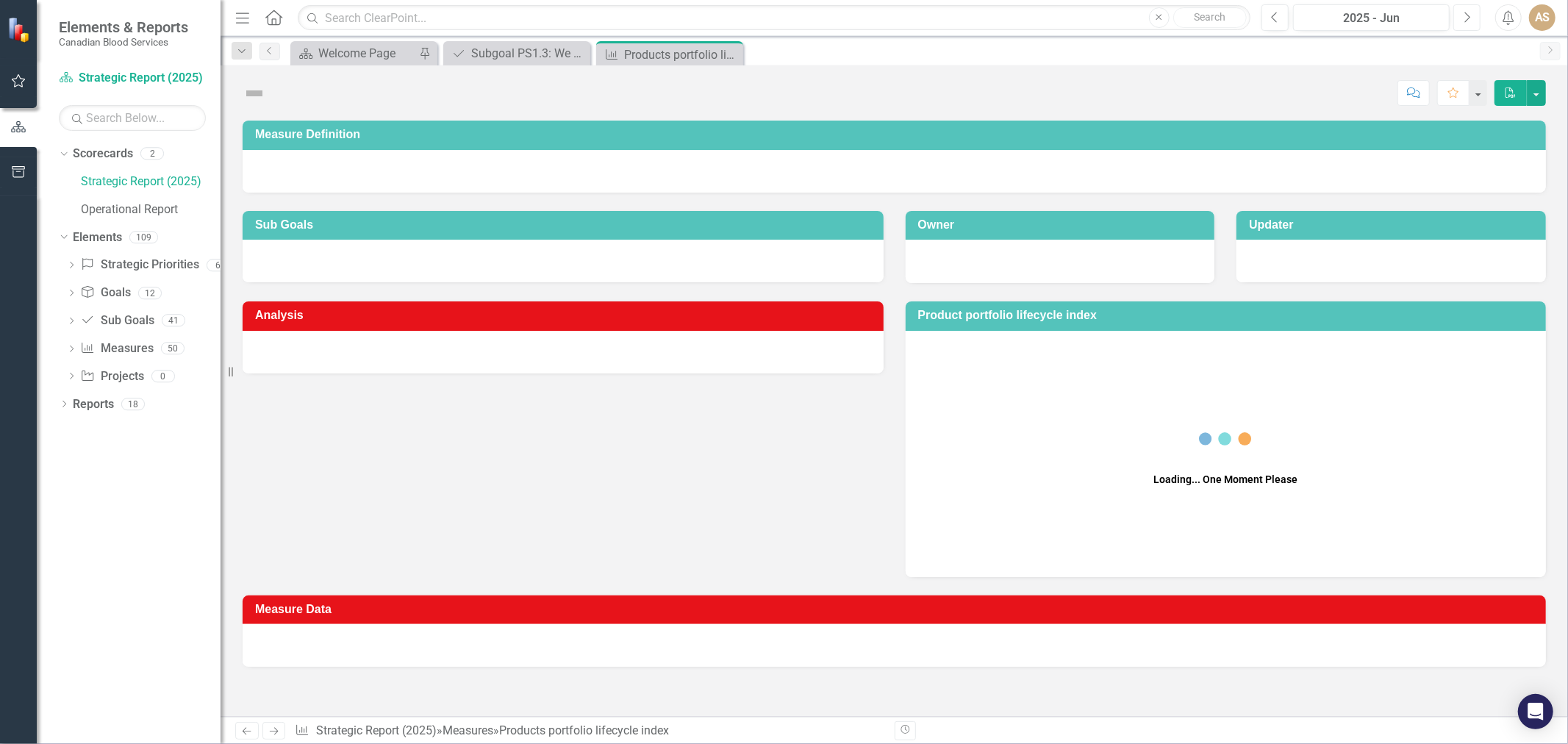
click at [1469, 17] on icon "button" at bounding box center [1468, 17] width 6 height 10
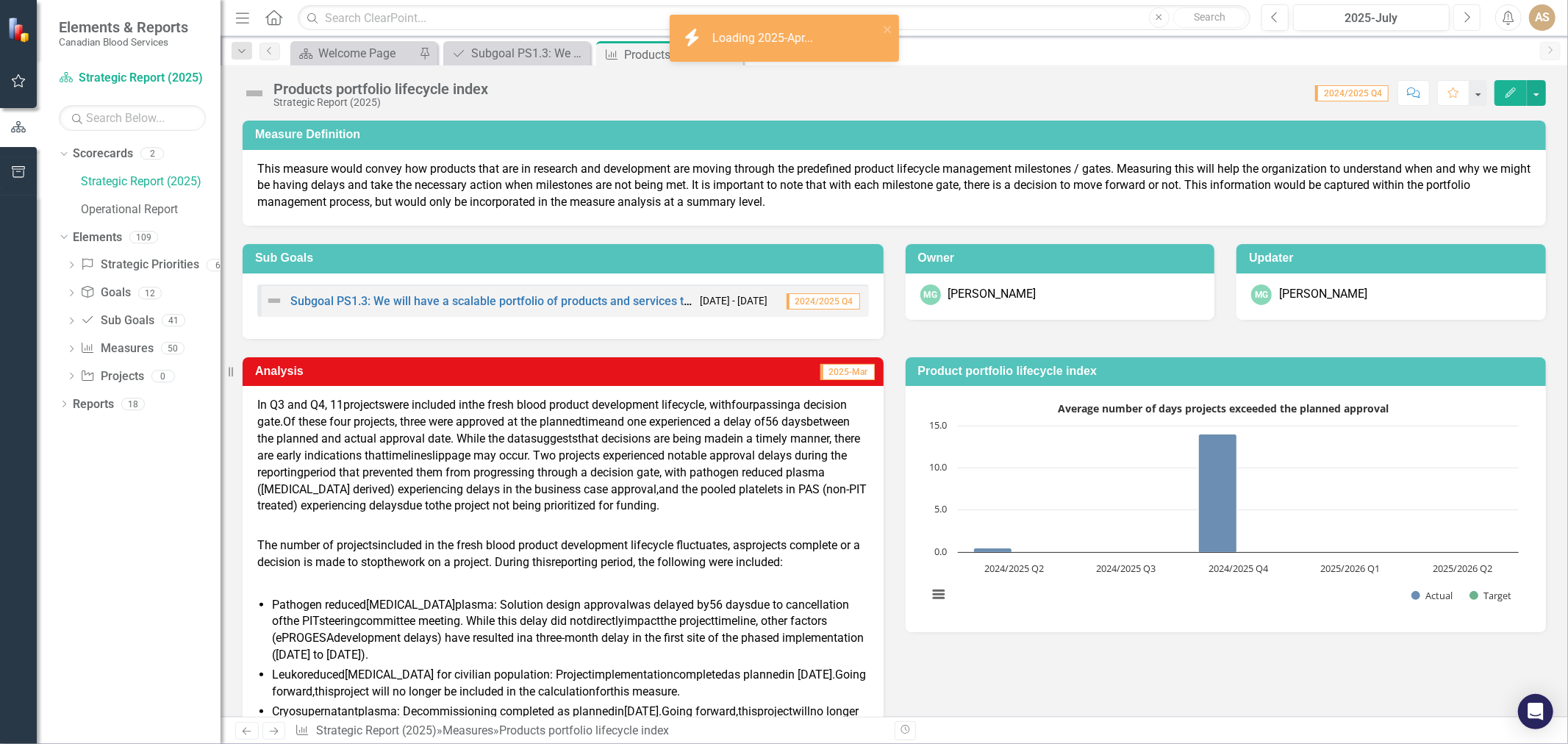
click at [1469, 17] on icon "button" at bounding box center [1468, 17] width 6 height 10
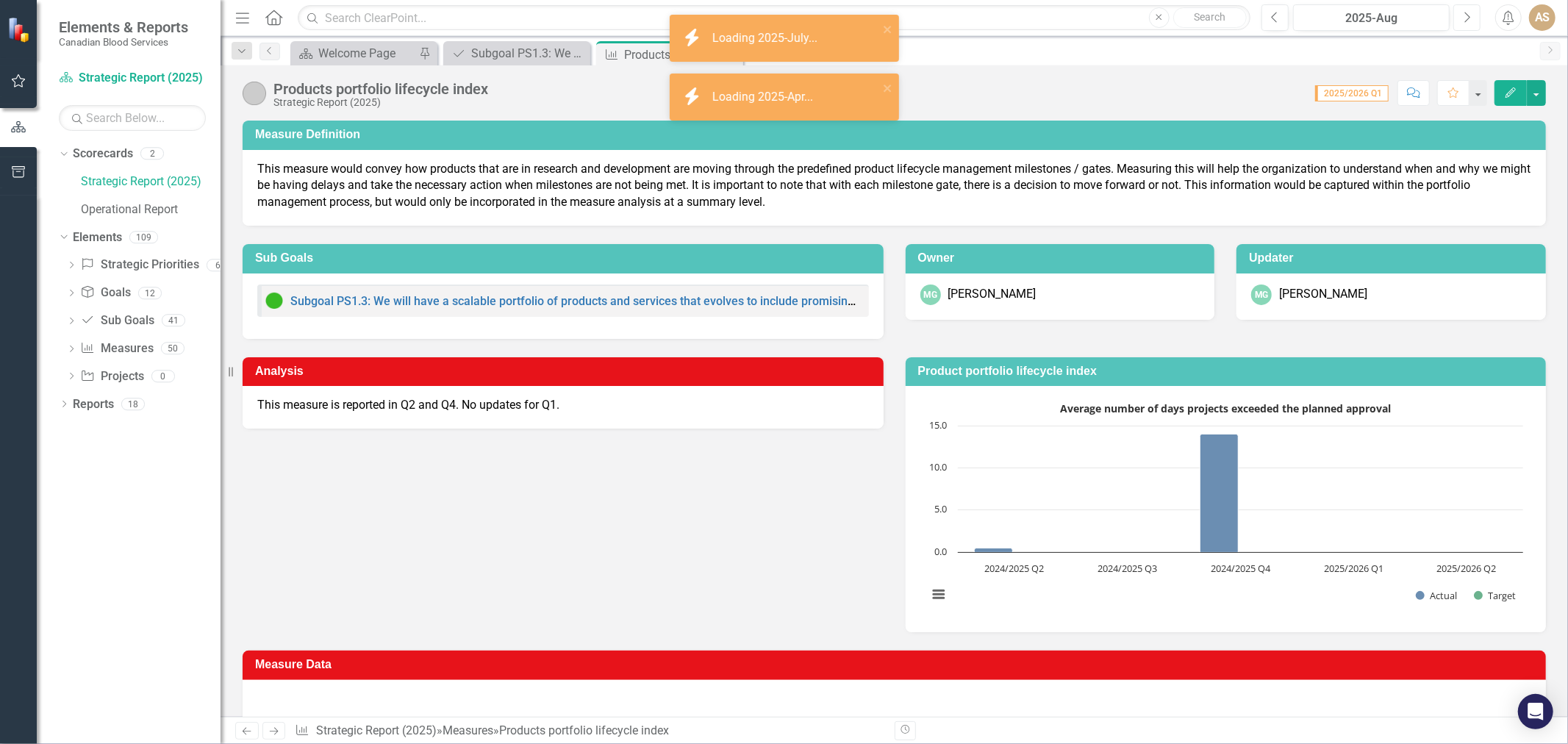
click at [1469, 17] on icon "button" at bounding box center [1468, 17] width 6 height 10
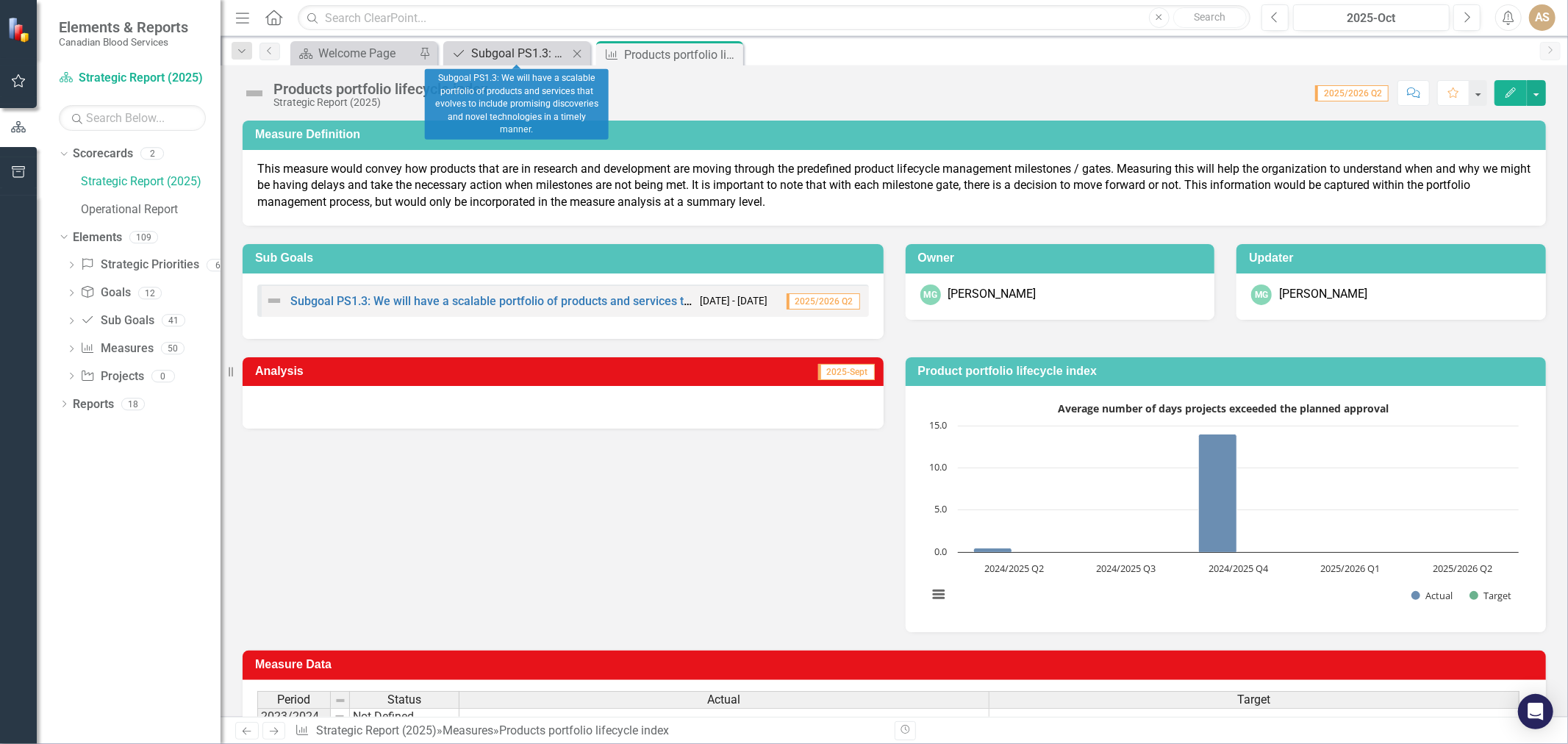
click at [540, 52] on div "Subgoal PS1.3: We will have a scalable portfolio of products and services that …" at bounding box center [520, 53] width 97 height 18
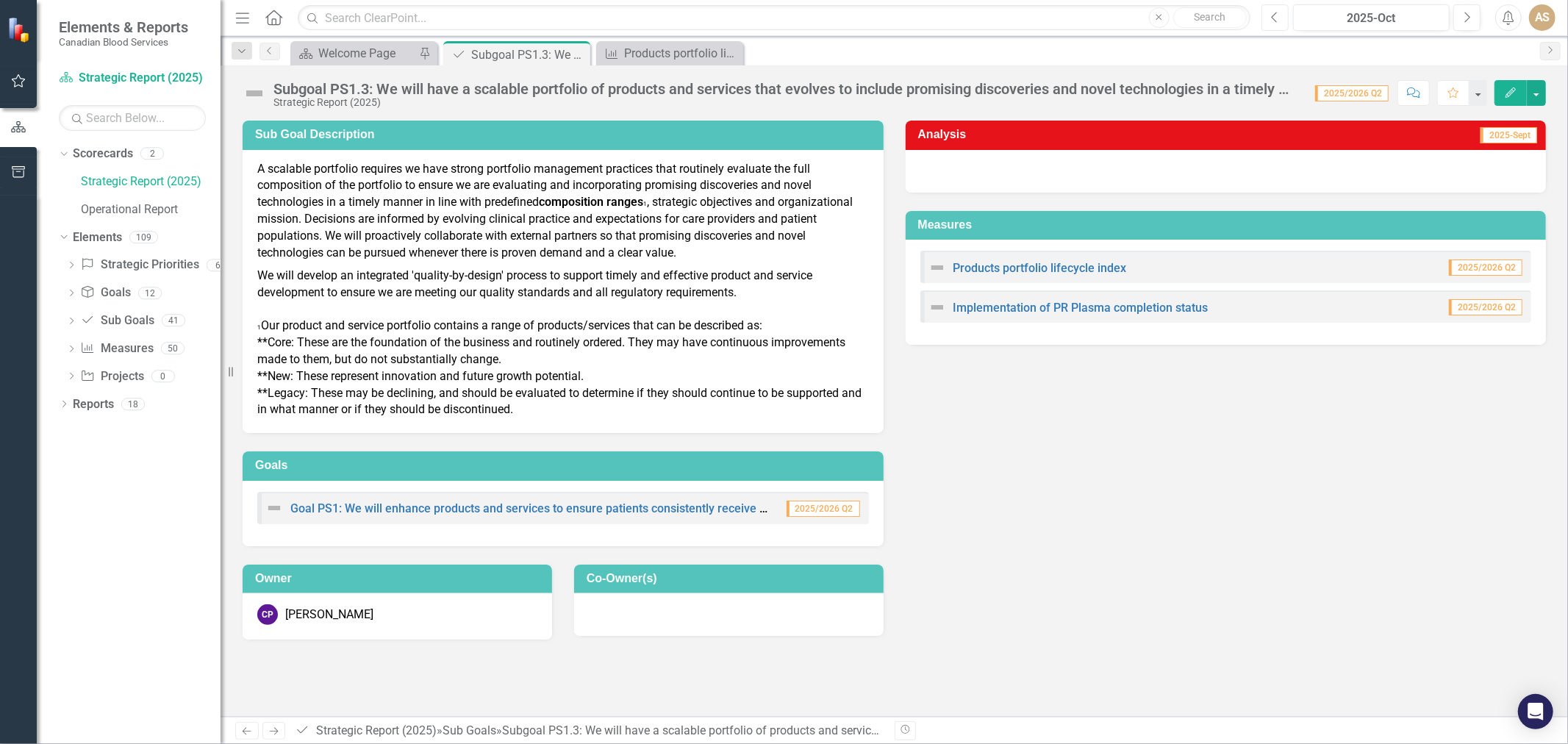
click at [1280, 16] on button "Previous" at bounding box center [1275, 17] width 27 height 26
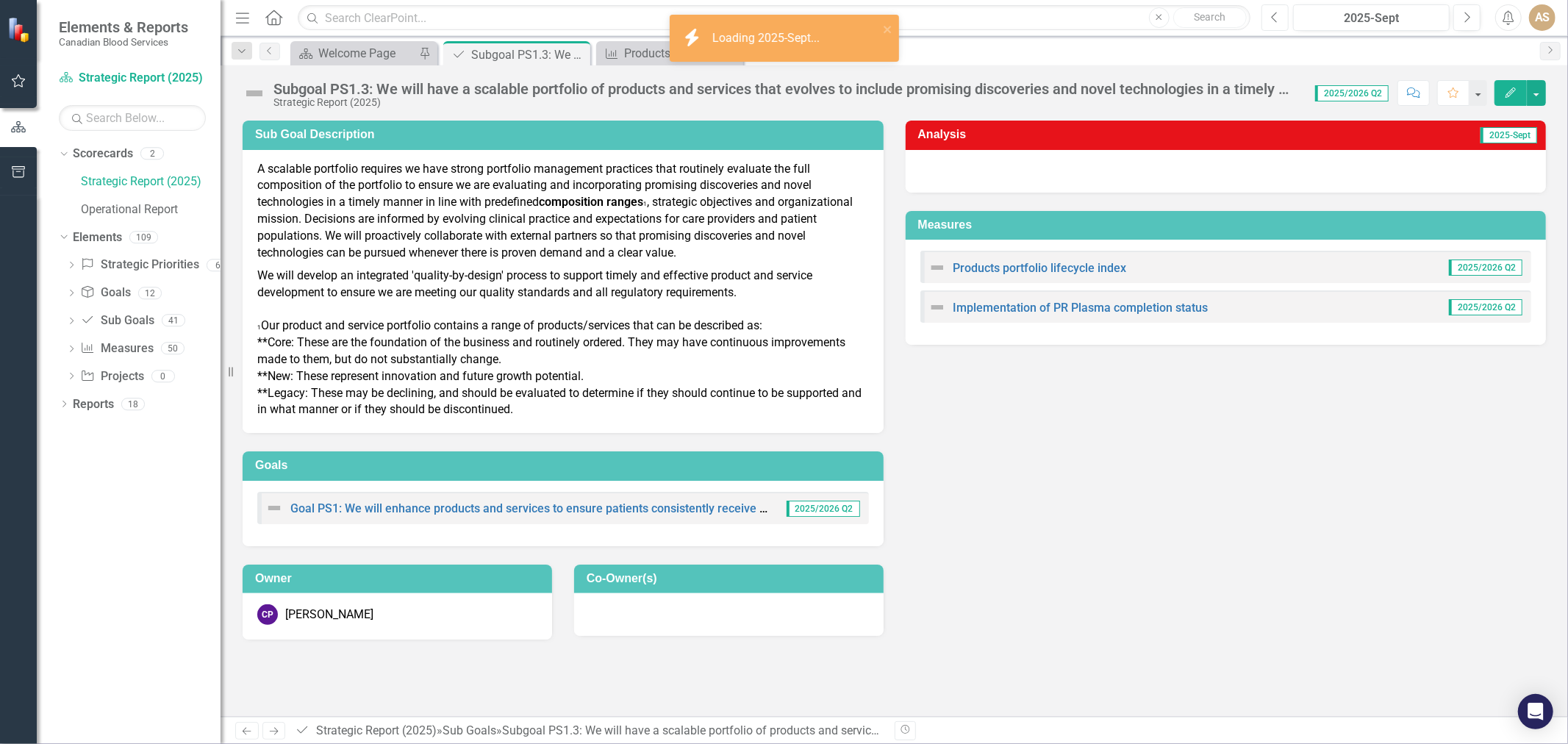
click at [1280, 16] on button "Previous" at bounding box center [1275, 17] width 27 height 26
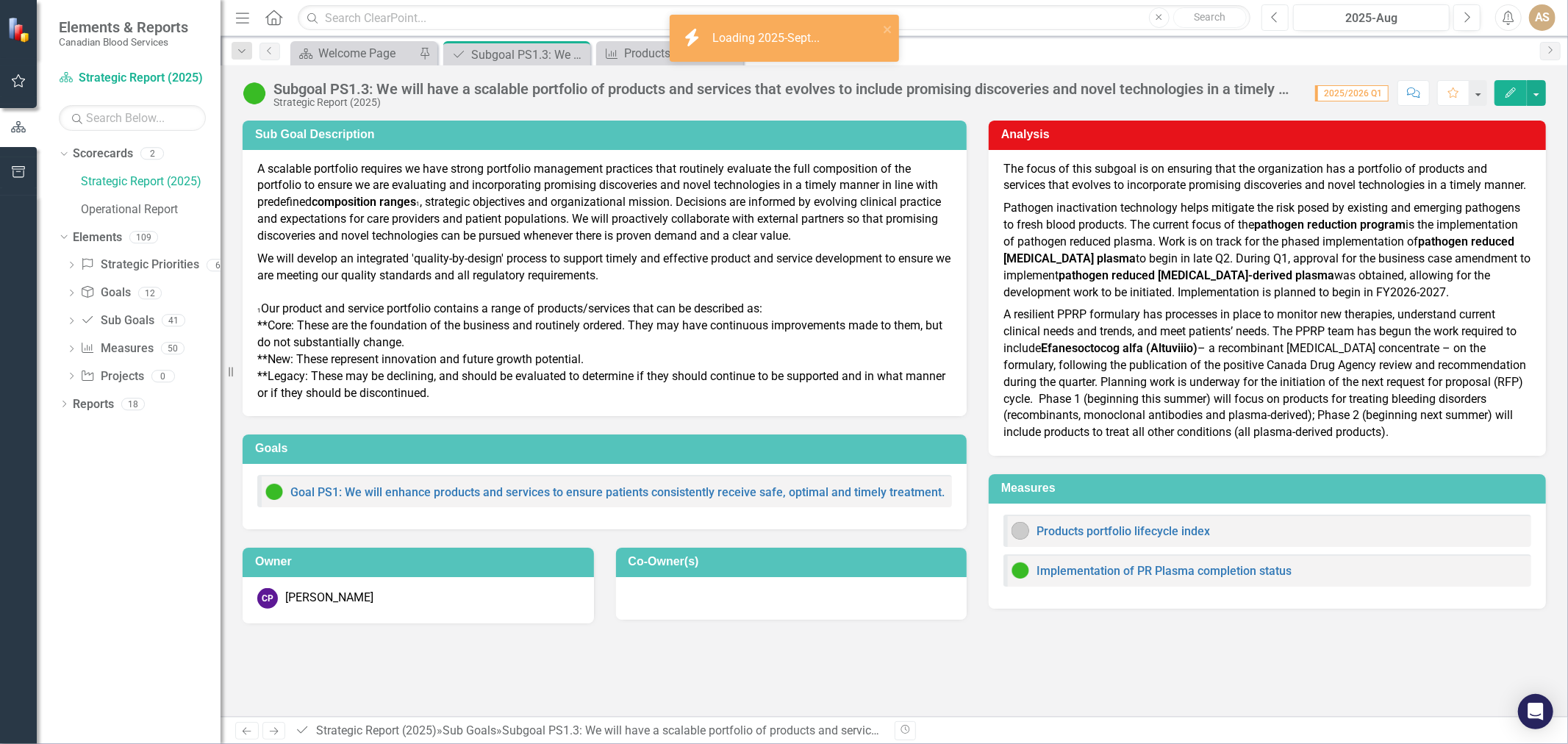
click at [1280, 16] on button "Previous" at bounding box center [1275, 17] width 27 height 26
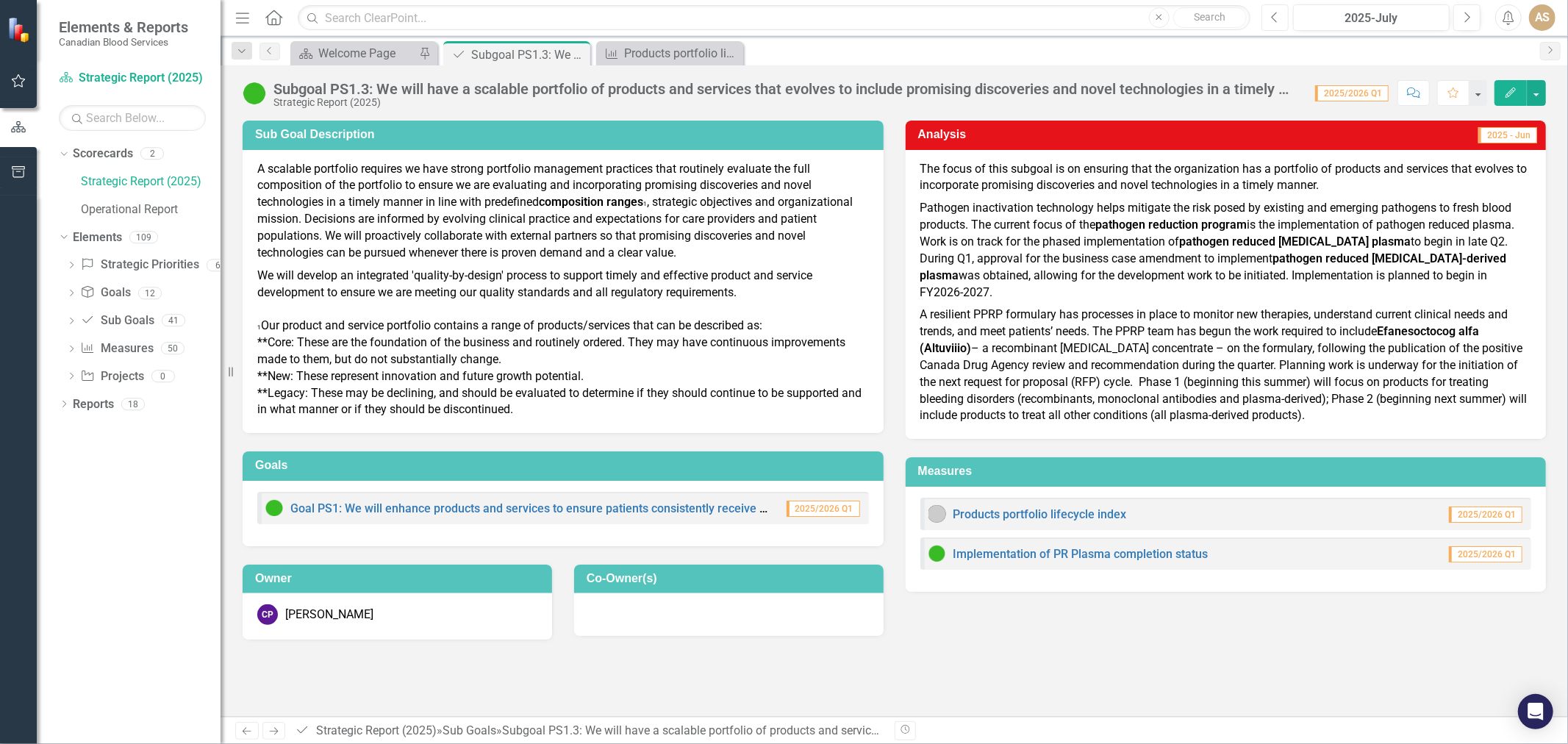
click at [1273, 13] on icon "Previous" at bounding box center [1275, 17] width 8 height 13
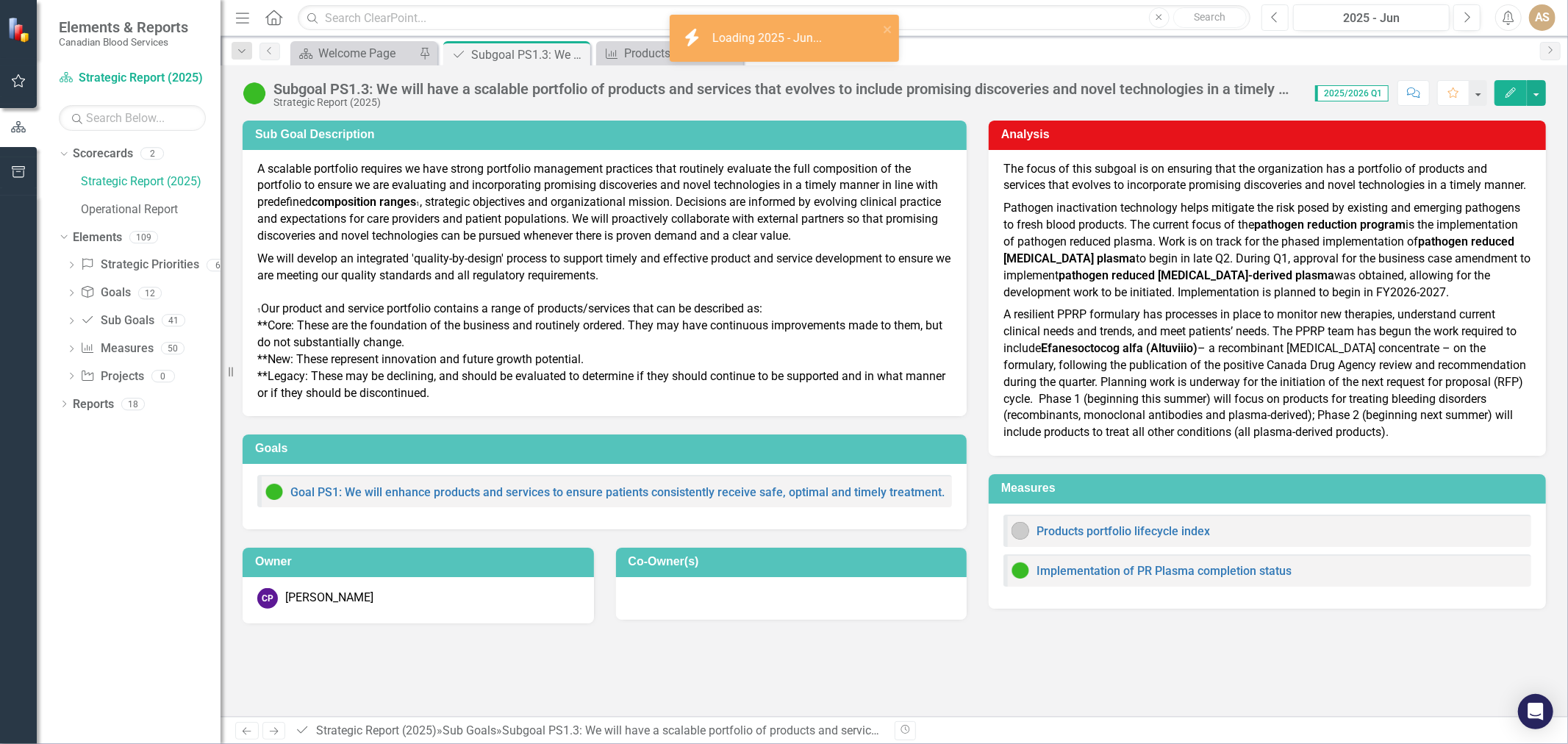
click at [1273, 13] on icon "Previous" at bounding box center [1275, 17] width 8 height 13
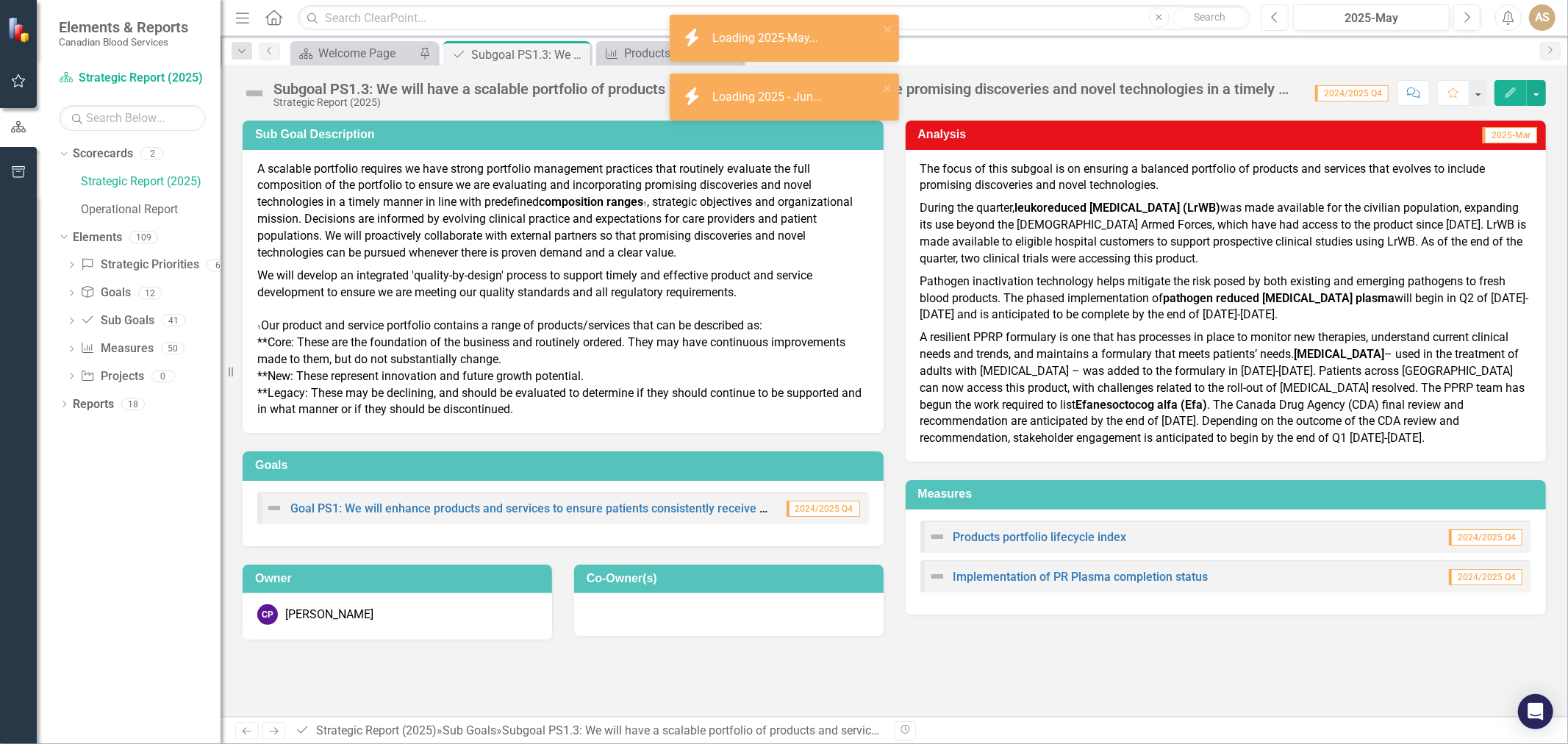
click at [1273, 13] on icon "Previous" at bounding box center [1275, 17] width 8 height 13
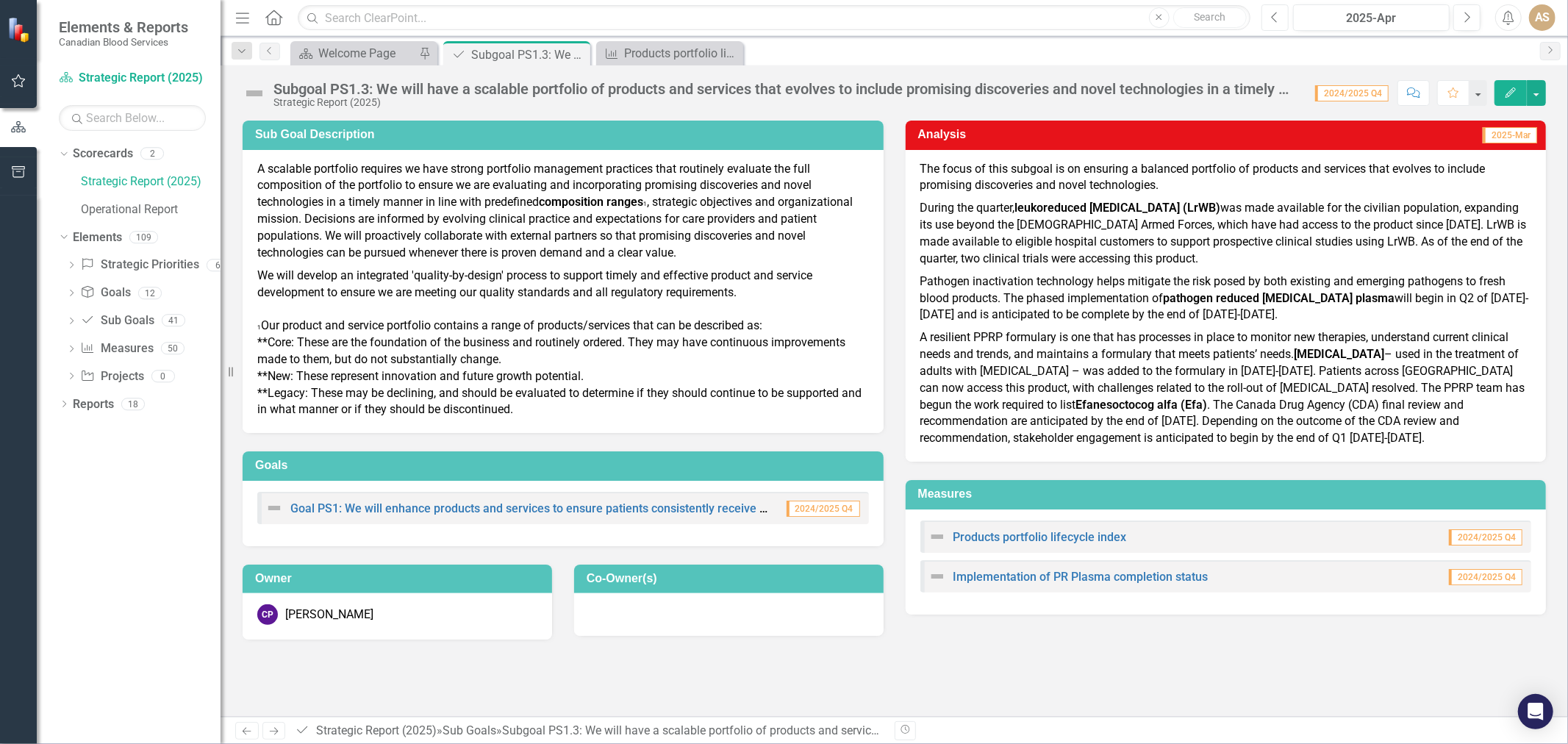
click at [1273, 13] on icon "Previous" at bounding box center [1275, 17] width 8 height 13
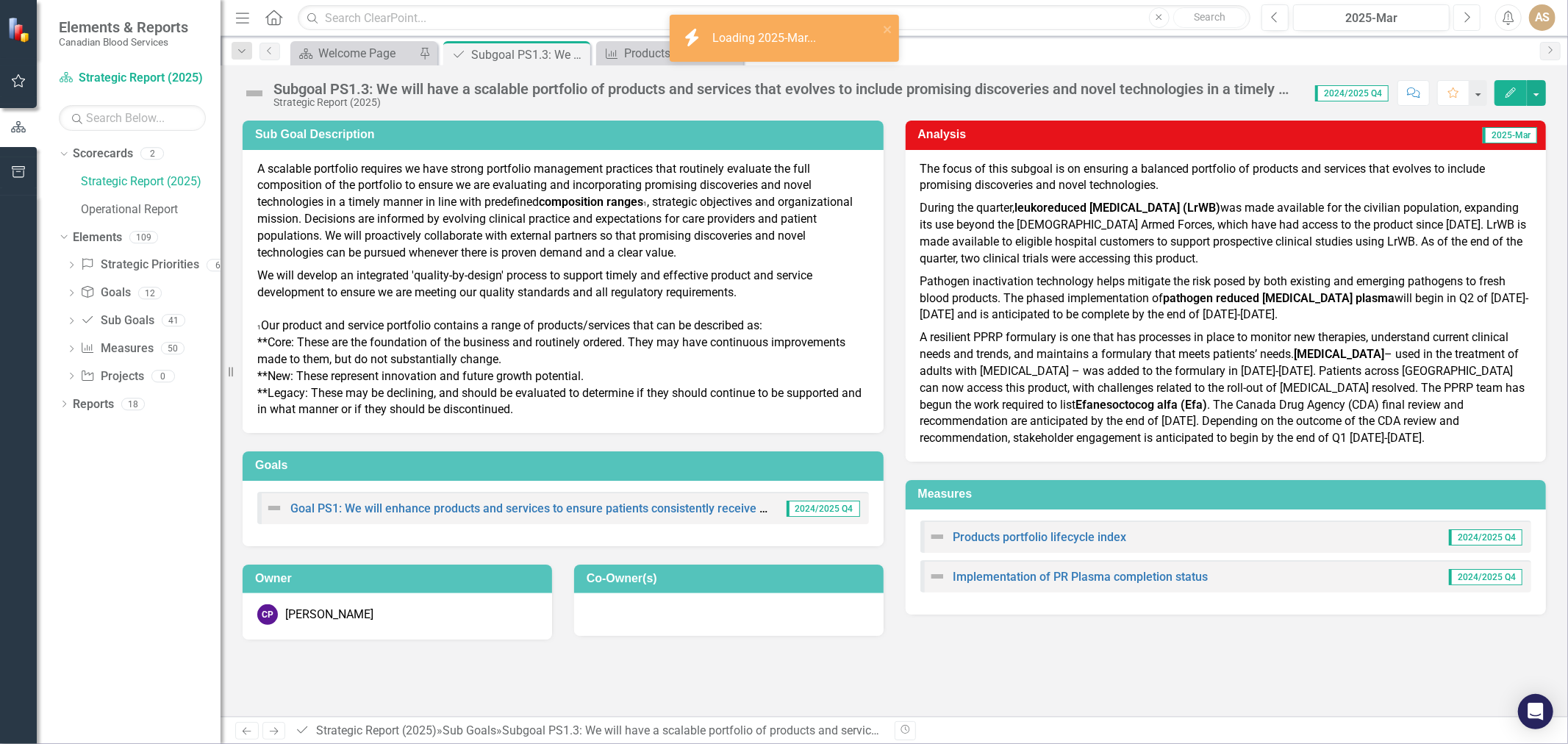
click at [1466, 13] on icon "Next" at bounding box center [1467, 17] width 8 height 13
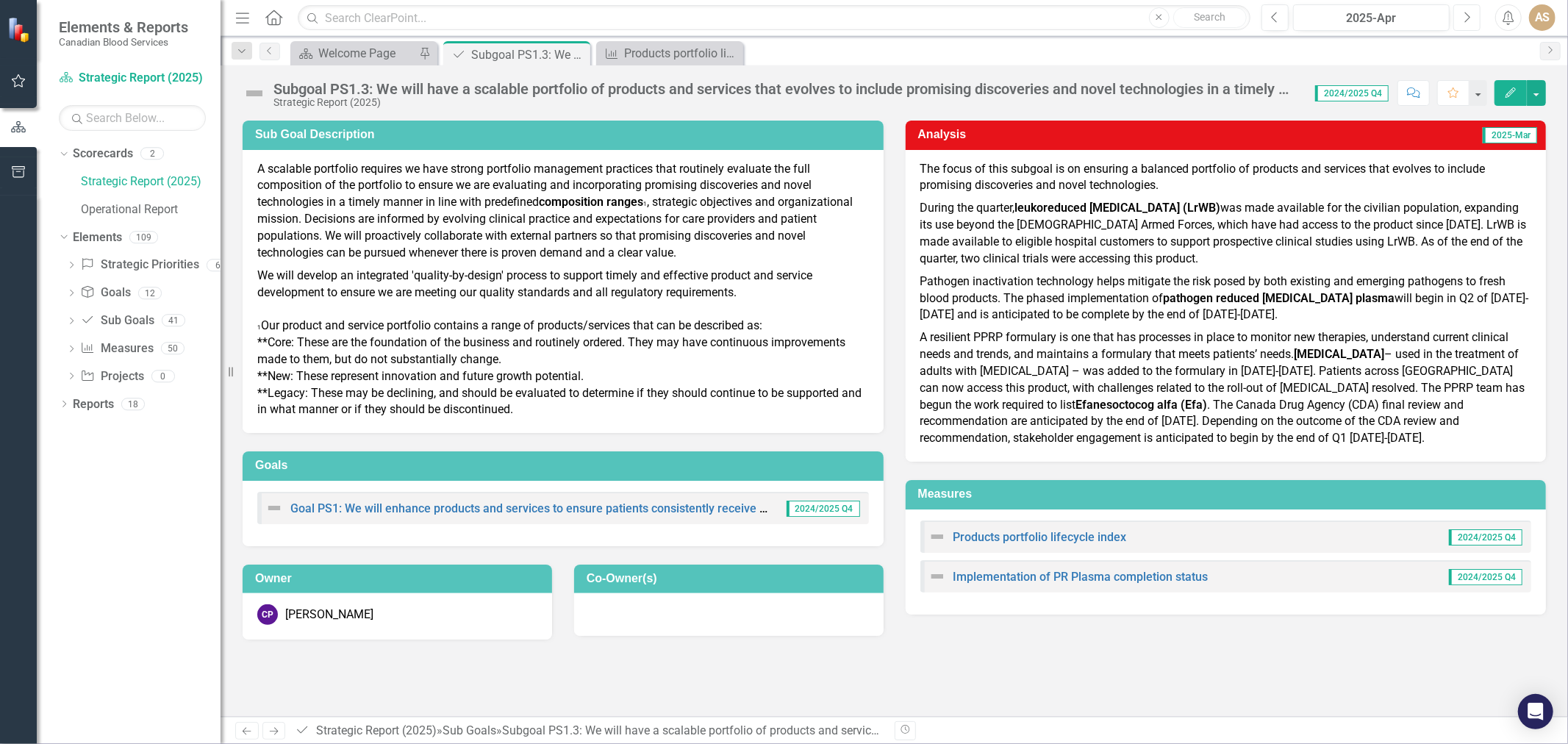
click at [1466, 13] on icon "Next" at bounding box center [1467, 17] width 8 height 13
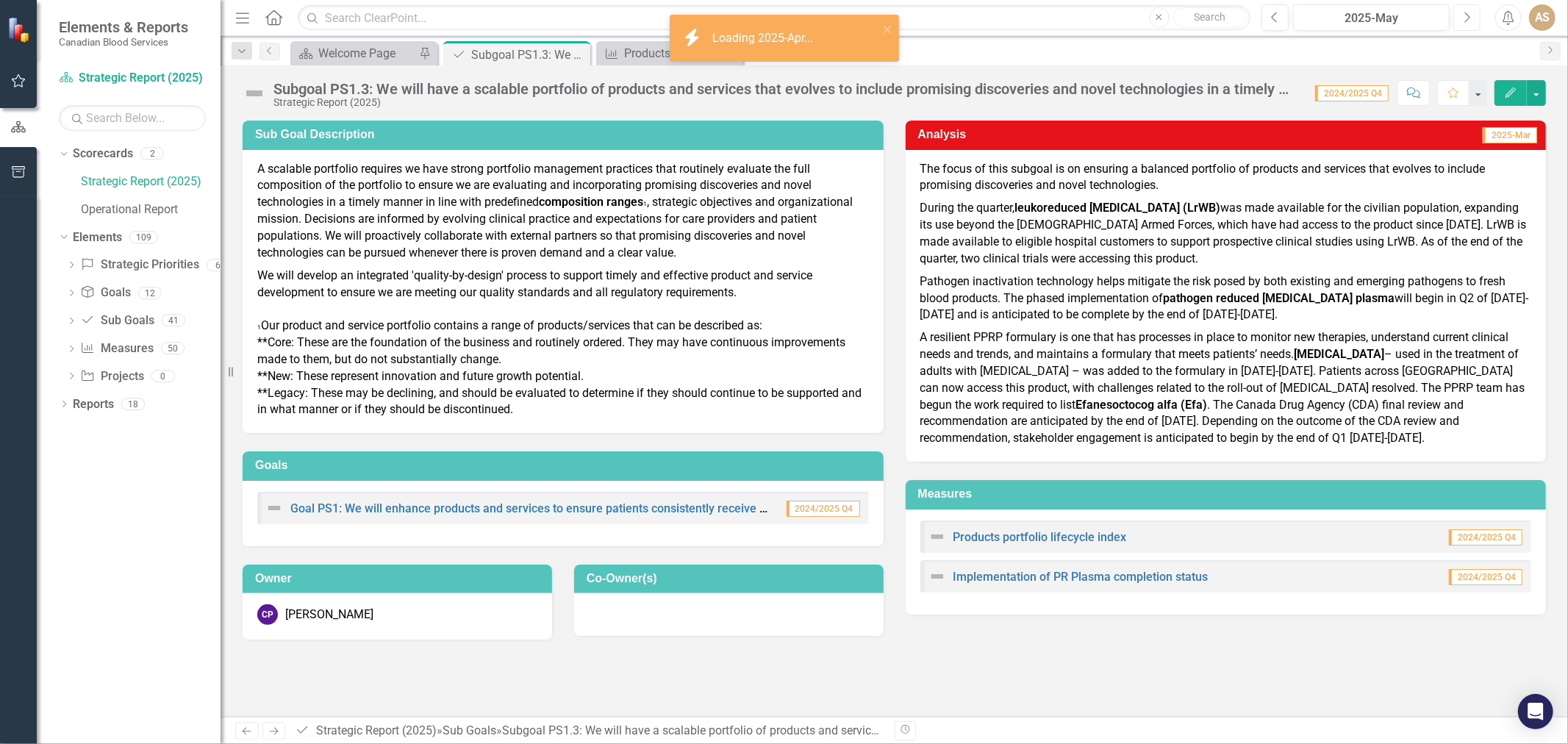
click at [1466, 13] on icon "Next" at bounding box center [1467, 17] width 8 height 13
click at [1465, 13] on icon "Next" at bounding box center [1467, 17] width 8 height 13
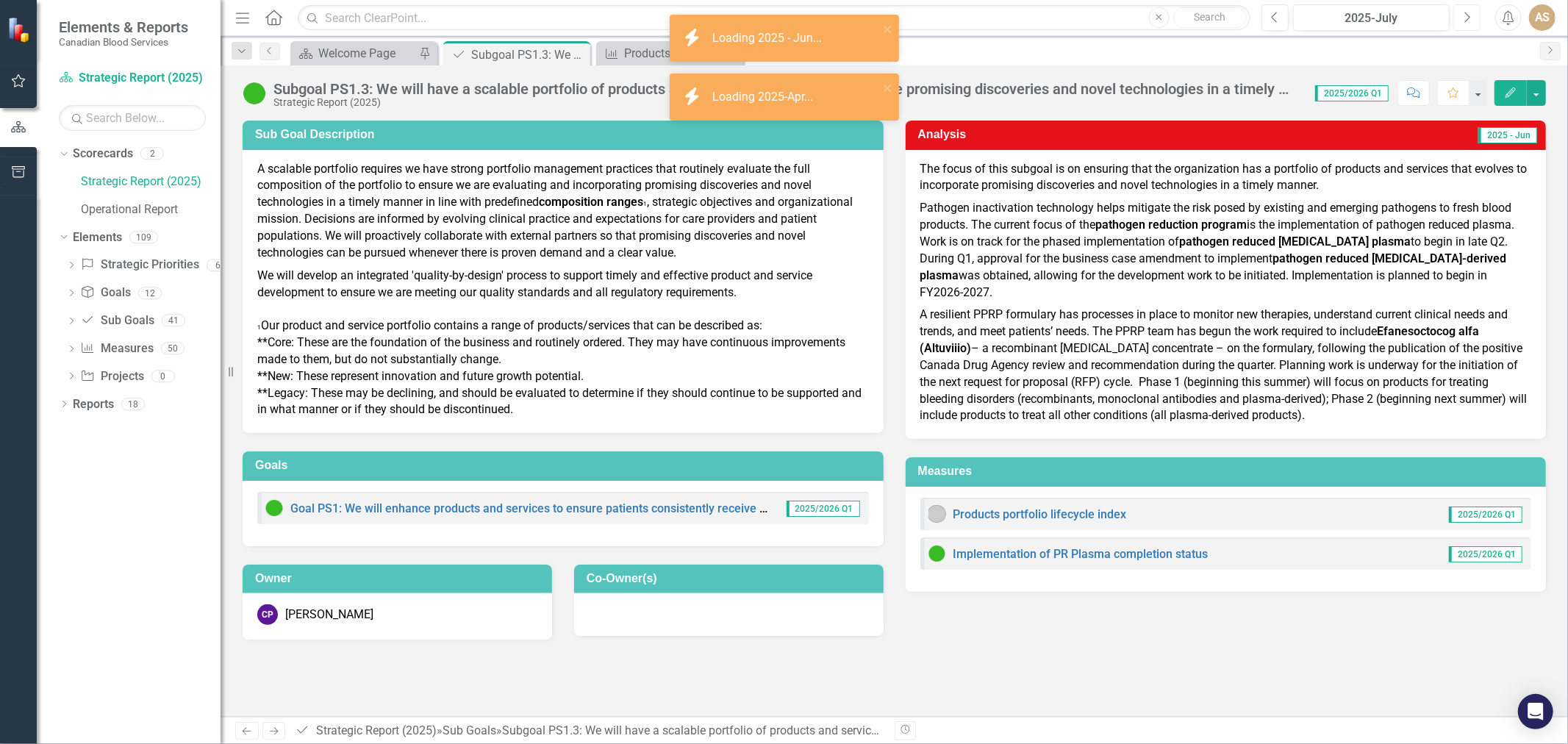
click at [1465, 13] on icon "Next" at bounding box center [1467, 17] width 8 height 13
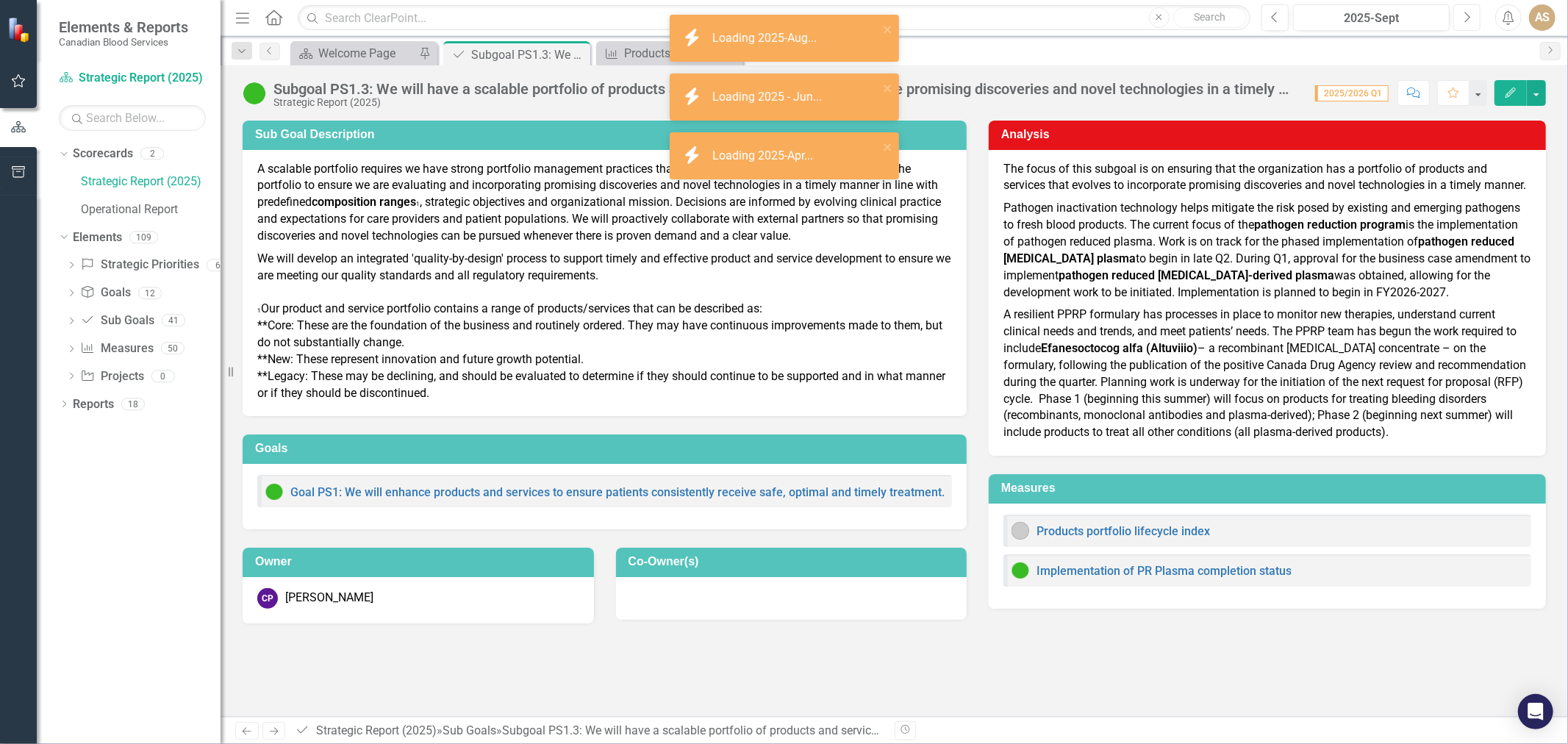
click at [1465, 13] on icon "Next" at bounding box center [1467, 17] width 8 height 13
